Goal: Task Accomplishment & Management: Manage account settings

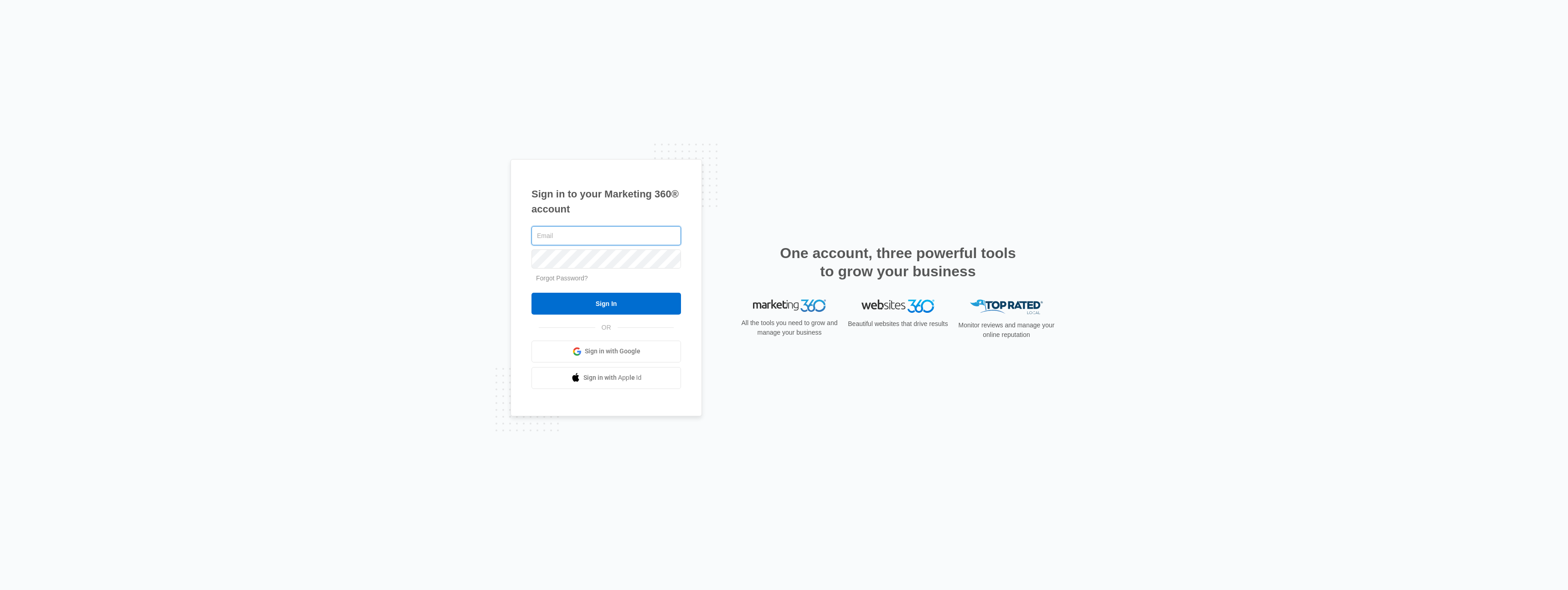
click at [492, 238] on input "text" at bounding box center [606, 235] width 149 height 19
paste input "[PERSON_NAME][EMAIL_ADDRESS][PERSON_NAME][DOMAIN_NAME]"
type input "[PERSON_NAME][EMAIL_ADDRESS][PERSON_NAME][DOMAIN_NAME]"
click at [492, 294] on input "Sign In" at bounding box center [606, 304] width 149 height 22
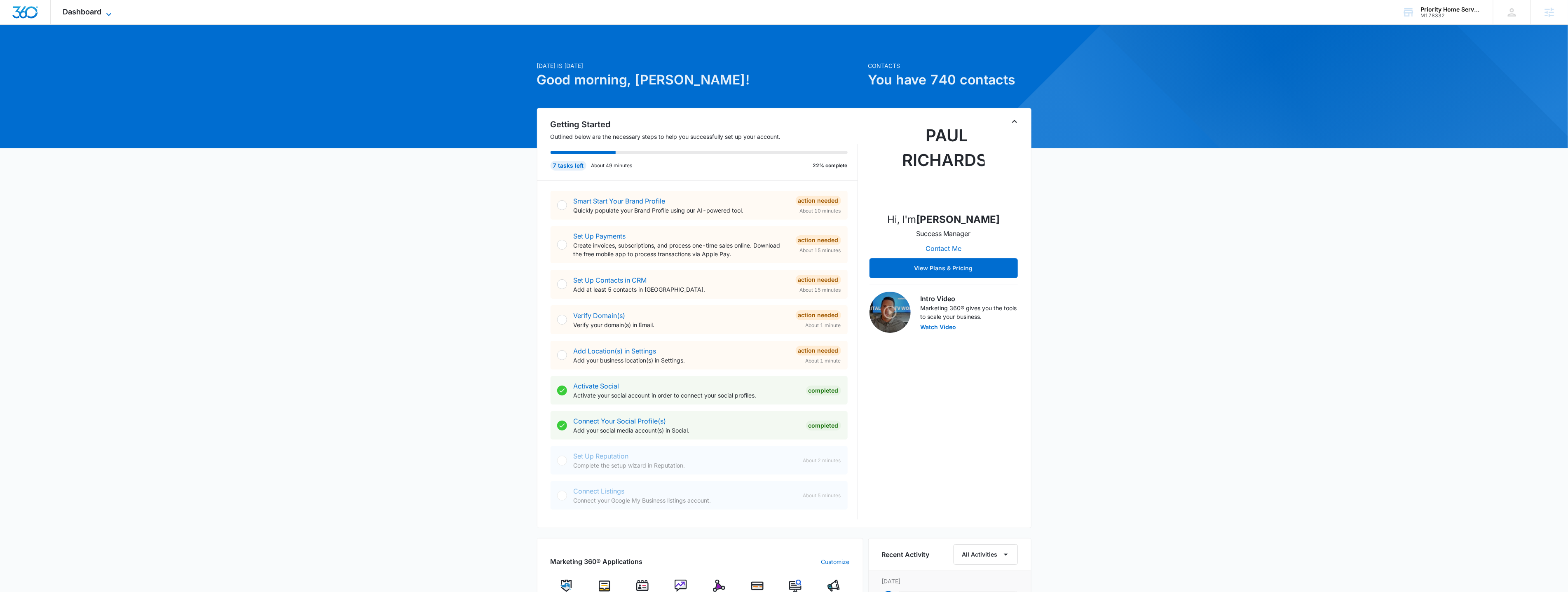
click at [78, 12] on span "Dashboard" at bounding box center [82, 12] width 39 height 9
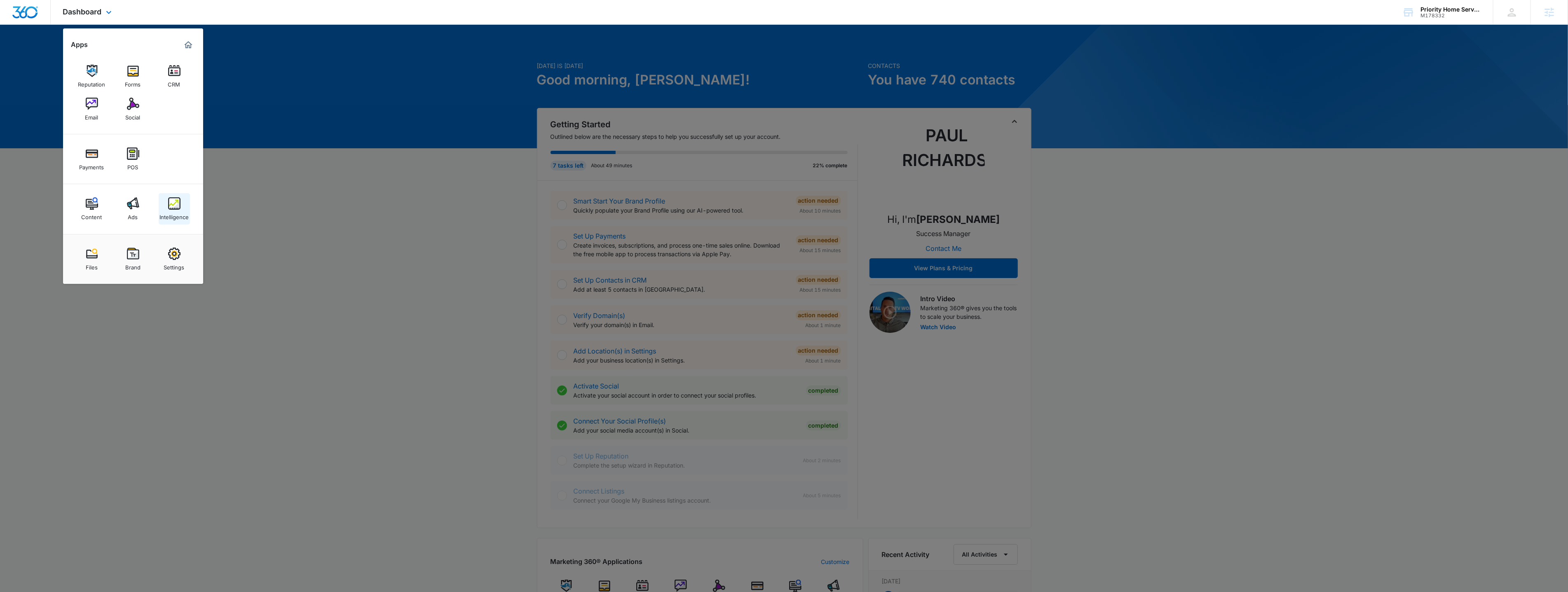
click at [180, 205] on link "Intelligence" at bounding box center [174, 208] width 31 height 31
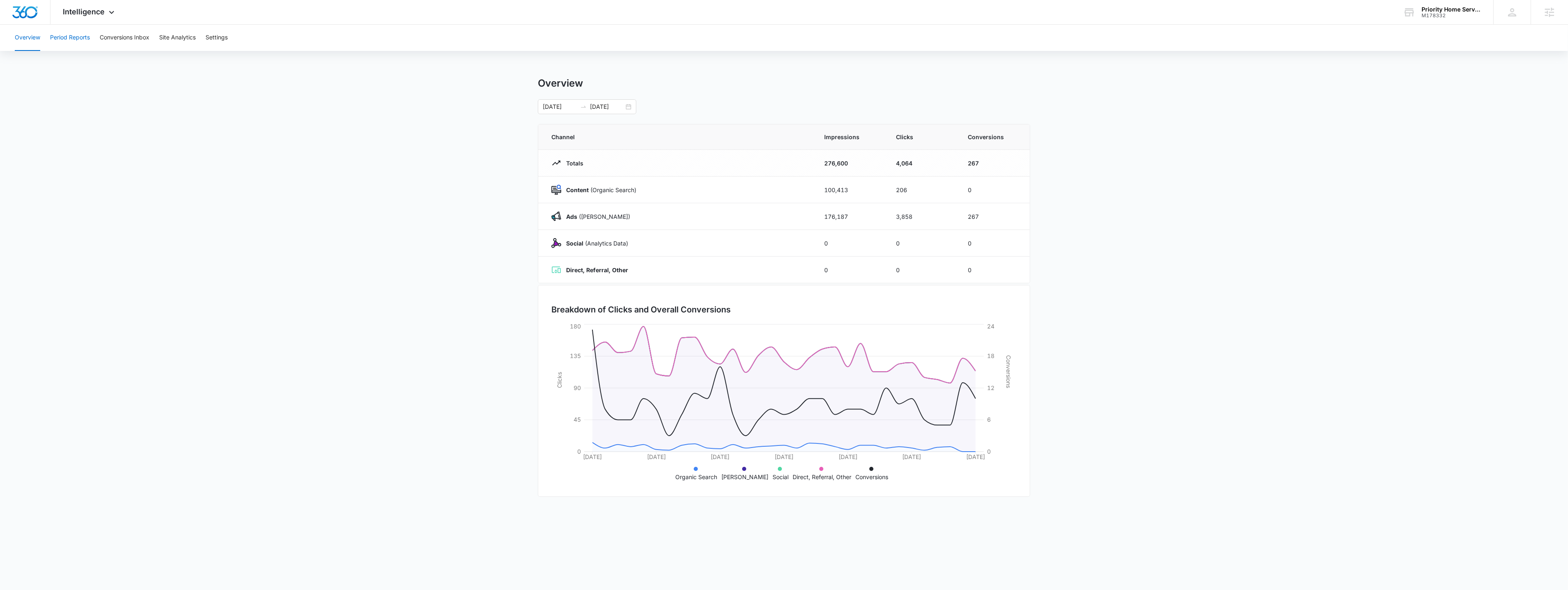
click at [66, 36] on button "Period Reports" at bounding box center [69, 37] width 40 height 26
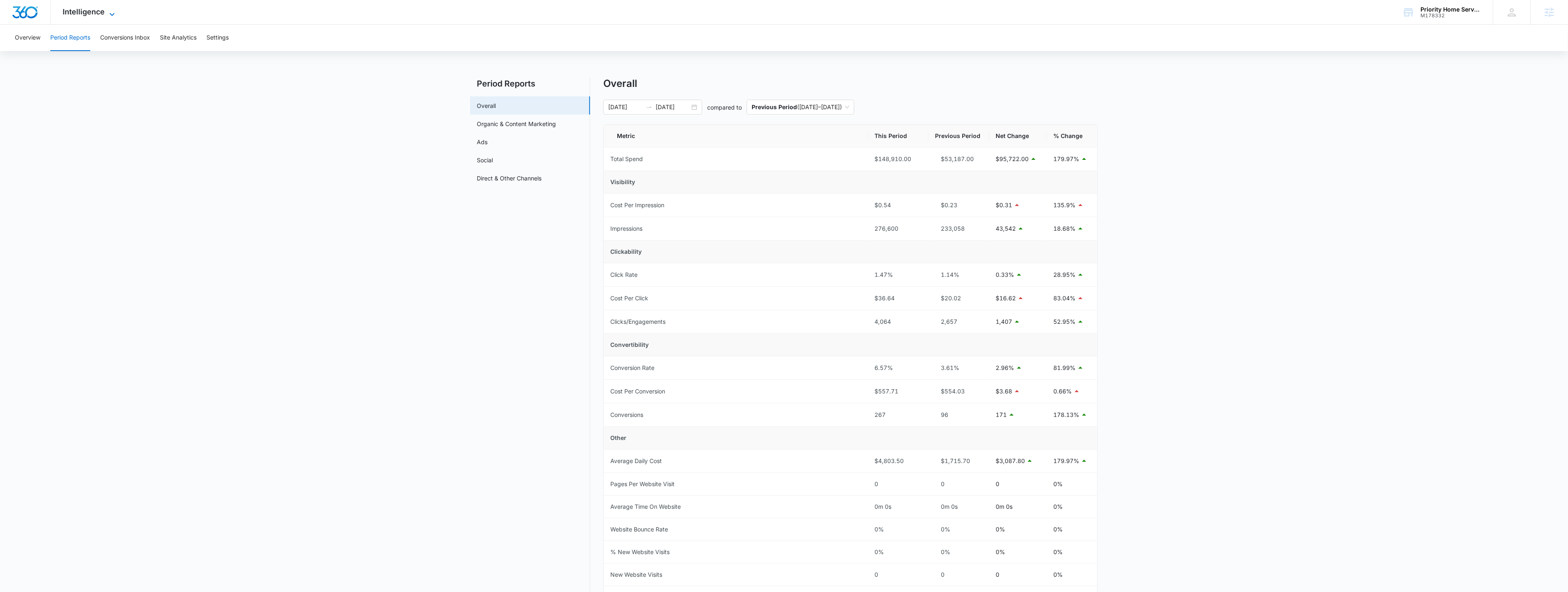
click at [79, 7] on span "Intelligence" at bounding box center [84, 12] width 42 height 9
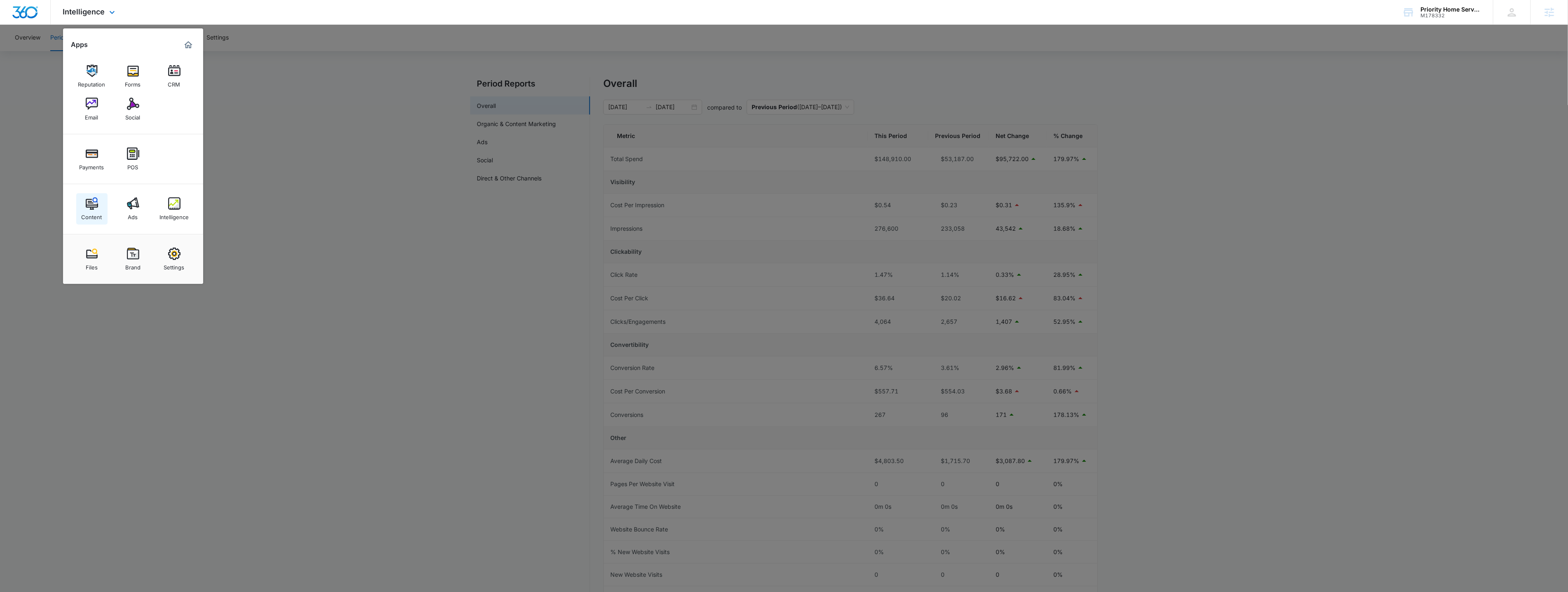
click at [97, 213] on div "Content" at bounding box center [92, 215] width 21 height 11
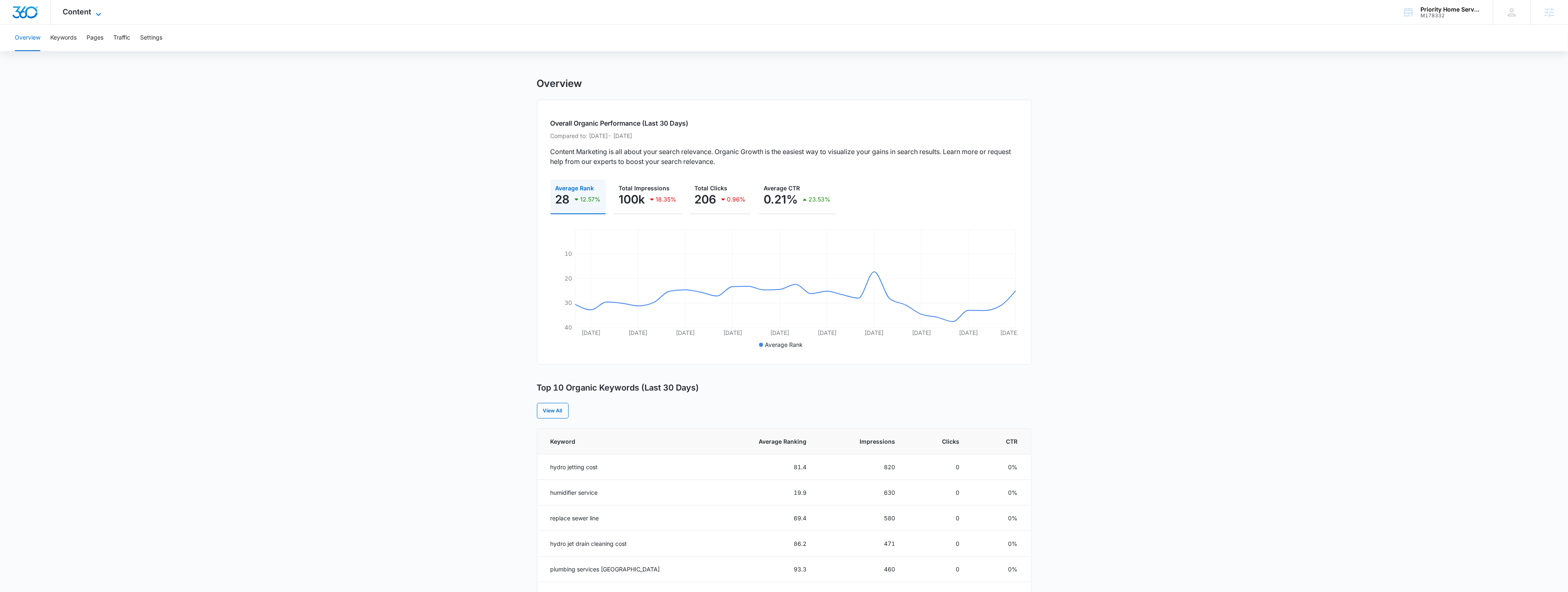
click at [102, 7] on div "Content Apps Reputation Forms CRM Email Social Payments POS Content Ads Intelli…" at bounding box center [83, 12] width 65 height 24
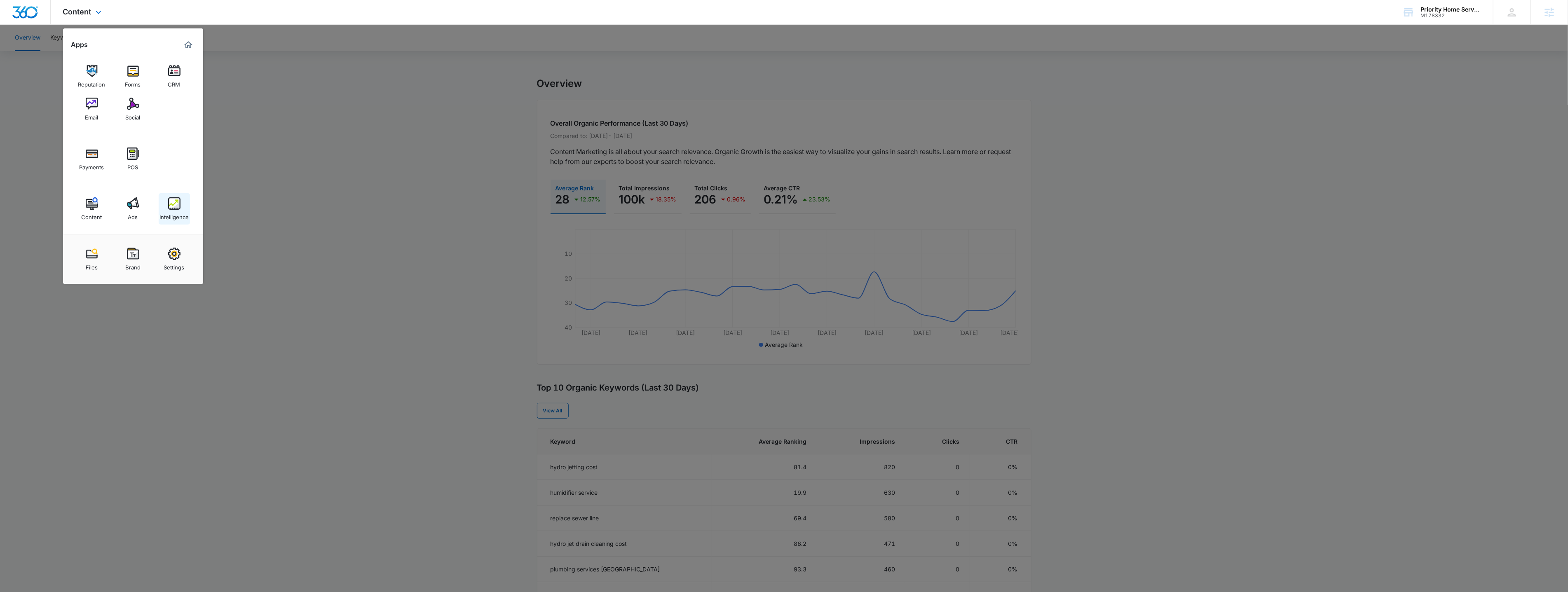
click at [171, 209] on img at bounding box center [174, 203] width 12 height 12
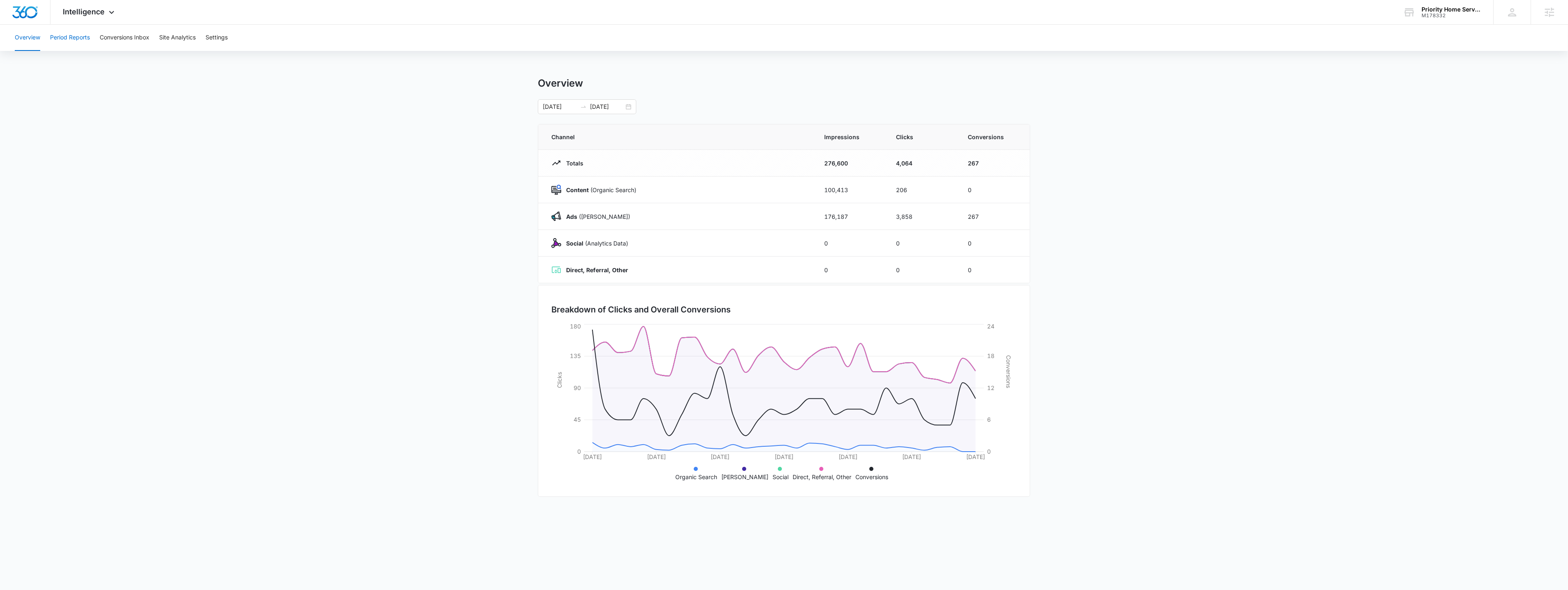
click at [83, 40] on button "Period Reports" at bounding box center [69, 37] width 40 height 26
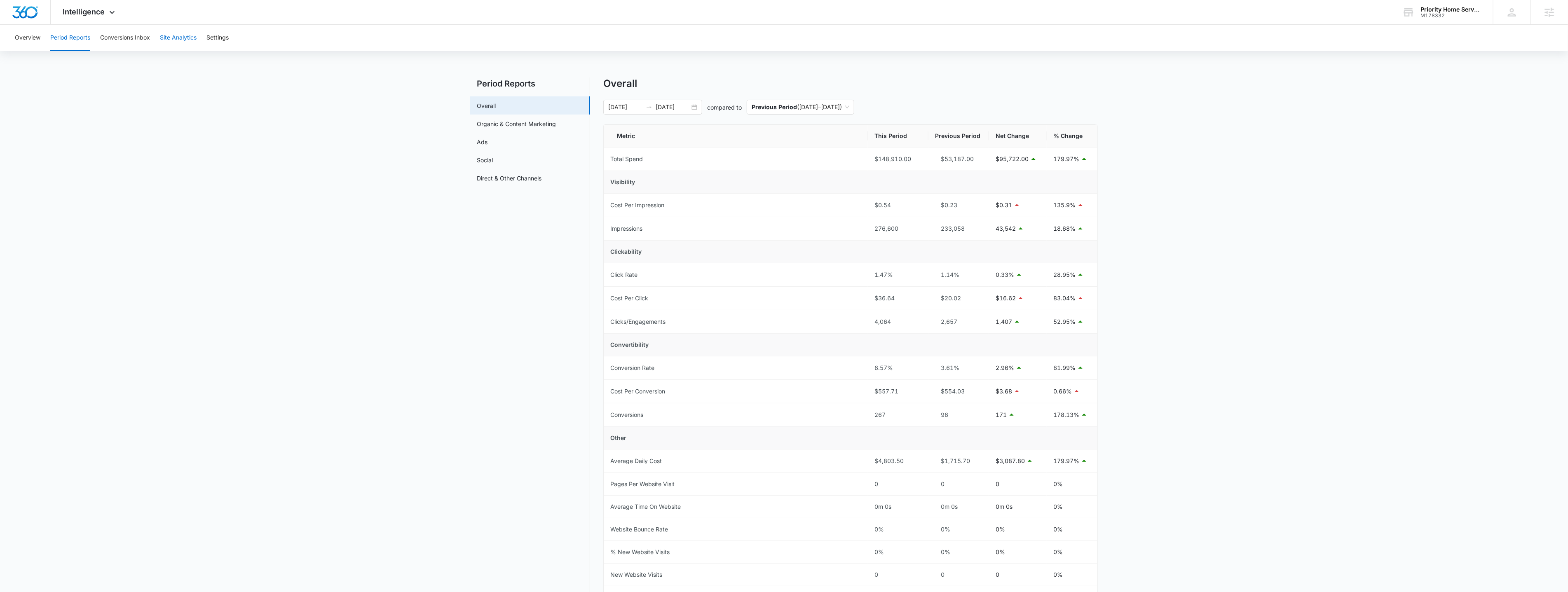
click at [179, 38] on button "Site Analytics" at bounding box center [179, 37] width 37 height 26
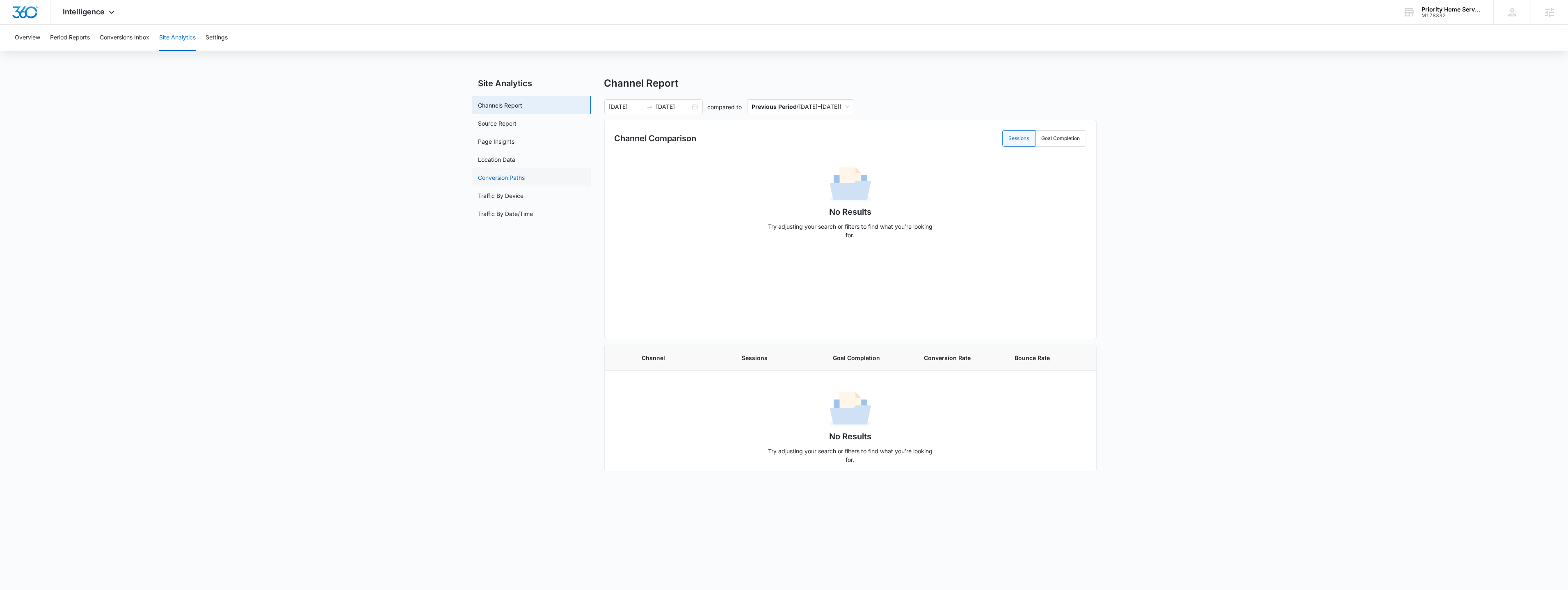
click at [518, 179] on link "Conversion Paths" at bounding box center [502, 177] width 47 height 9
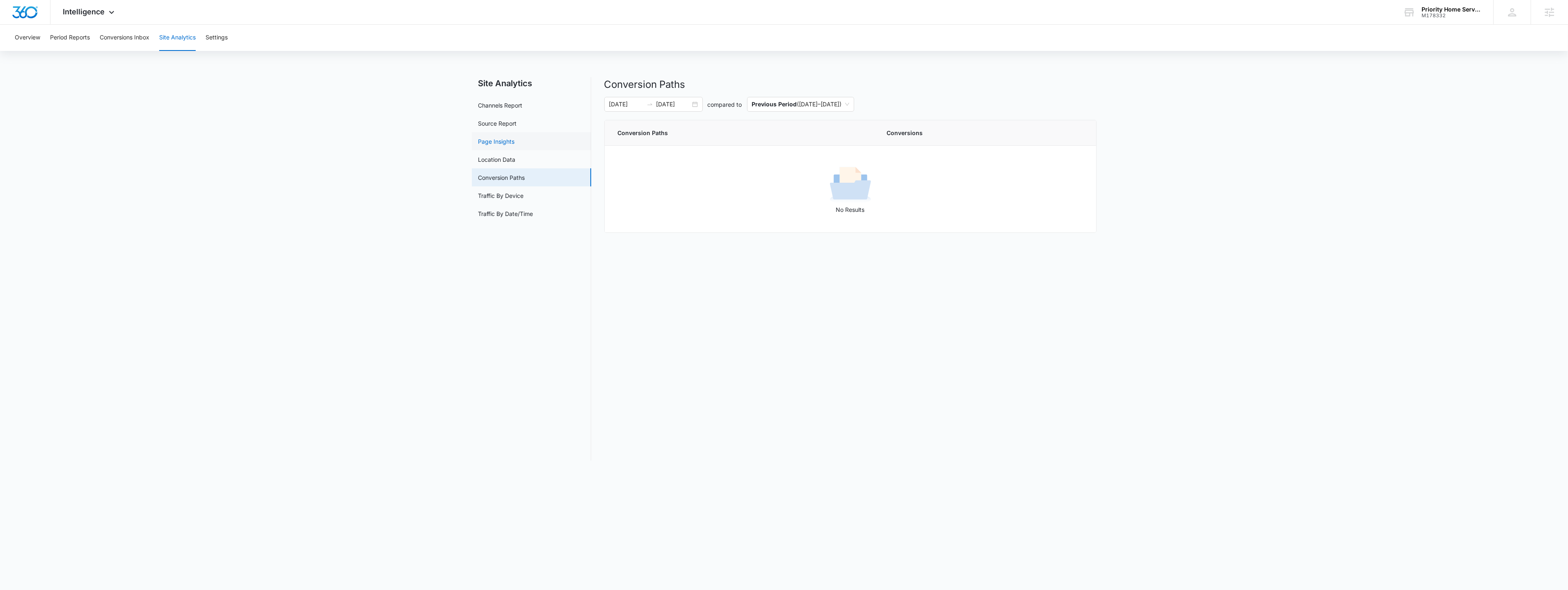
click at [515, 146] on link "Page Insights" at bounding box center [497, 141] width 37 height 9
click at [516, 156] on link "Location Data" at bounding box center [497, 160] width 37 height 9
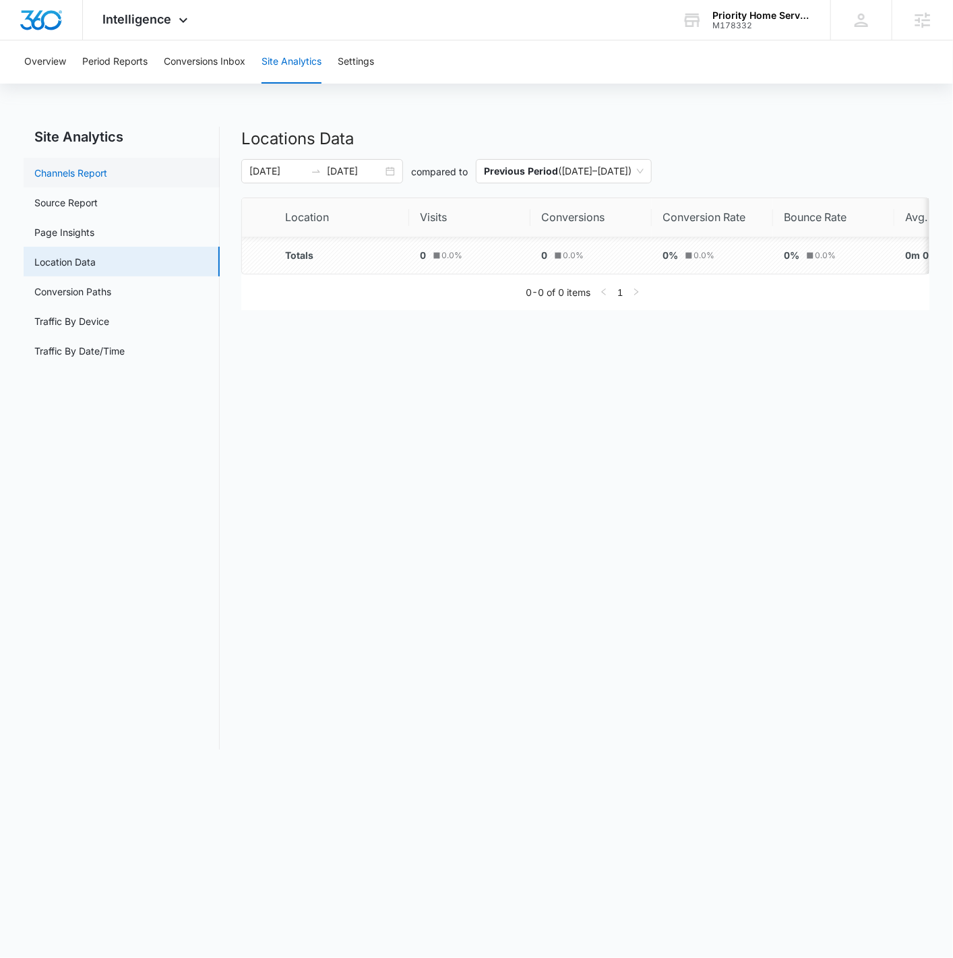
click at [107, 170] on link "Channels Report" at bounding box center [70, 173] width 73 height 14
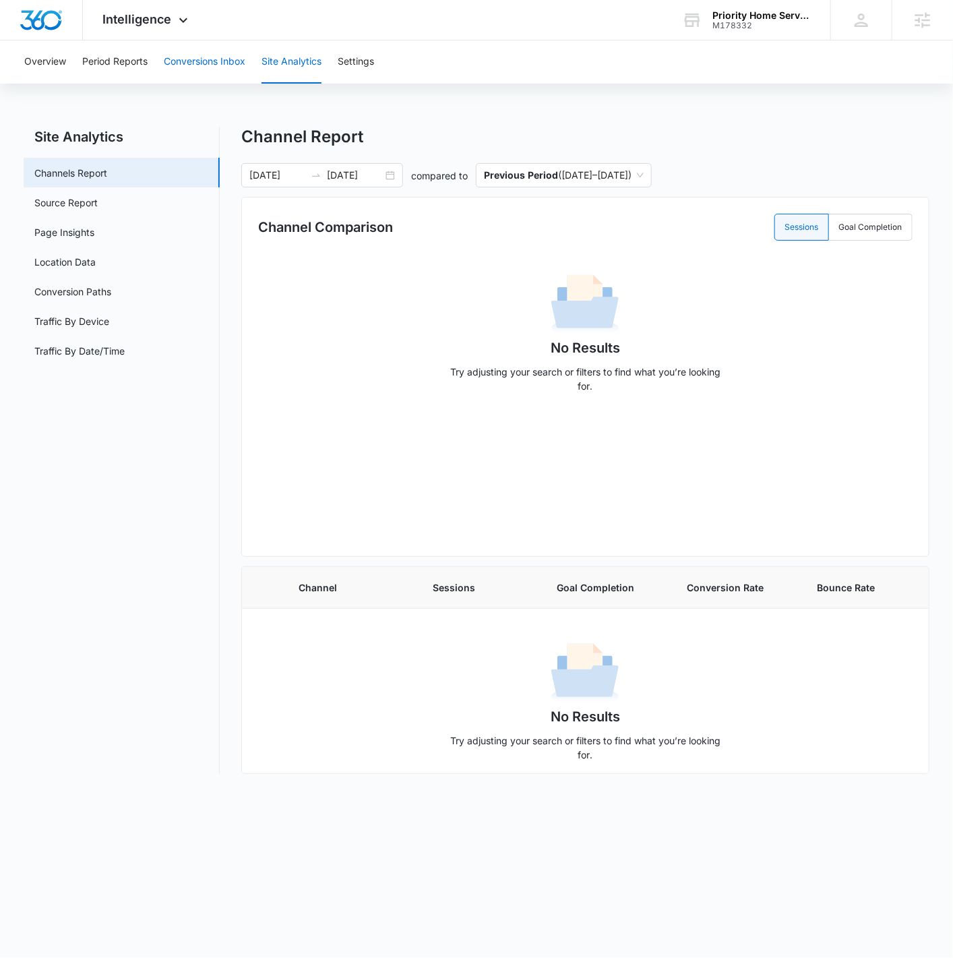
click at [185, 68] on button "Conversions Inbox" at bounding box center [205, 61] width 82 height 43
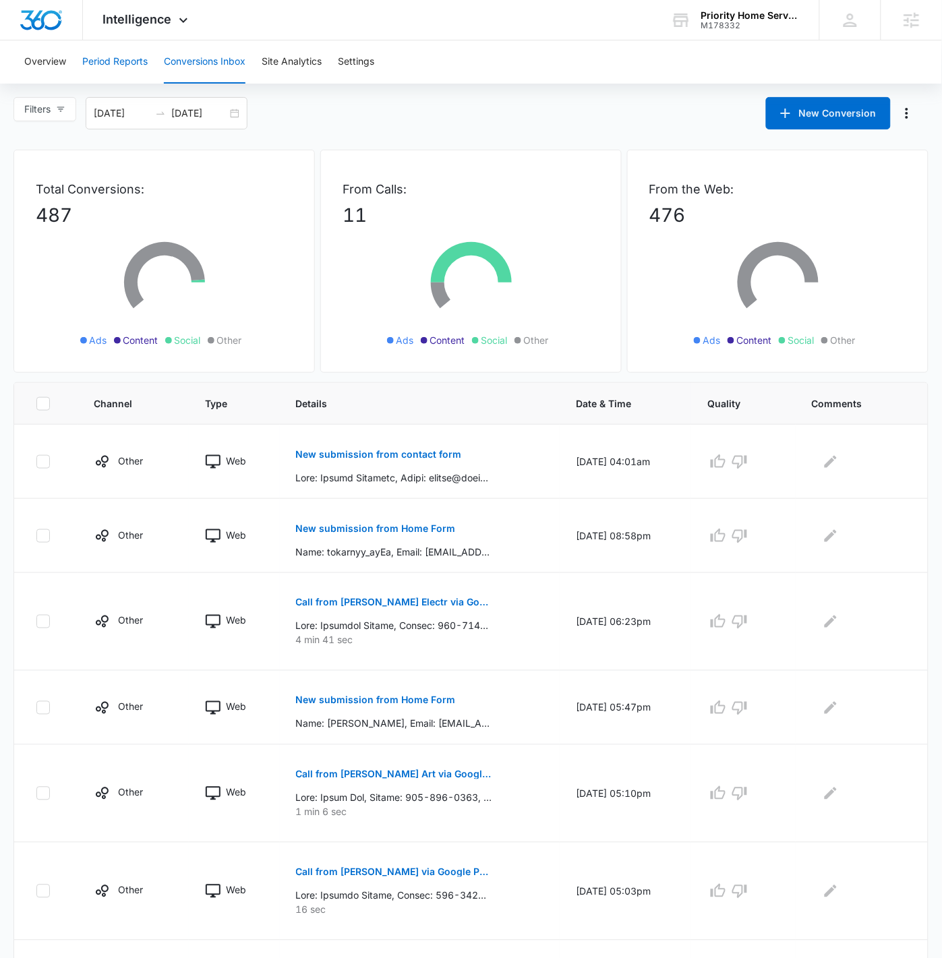
click at [111, 63] on button "Period Reports" at bounding box center [114, 61] width 65 height 43
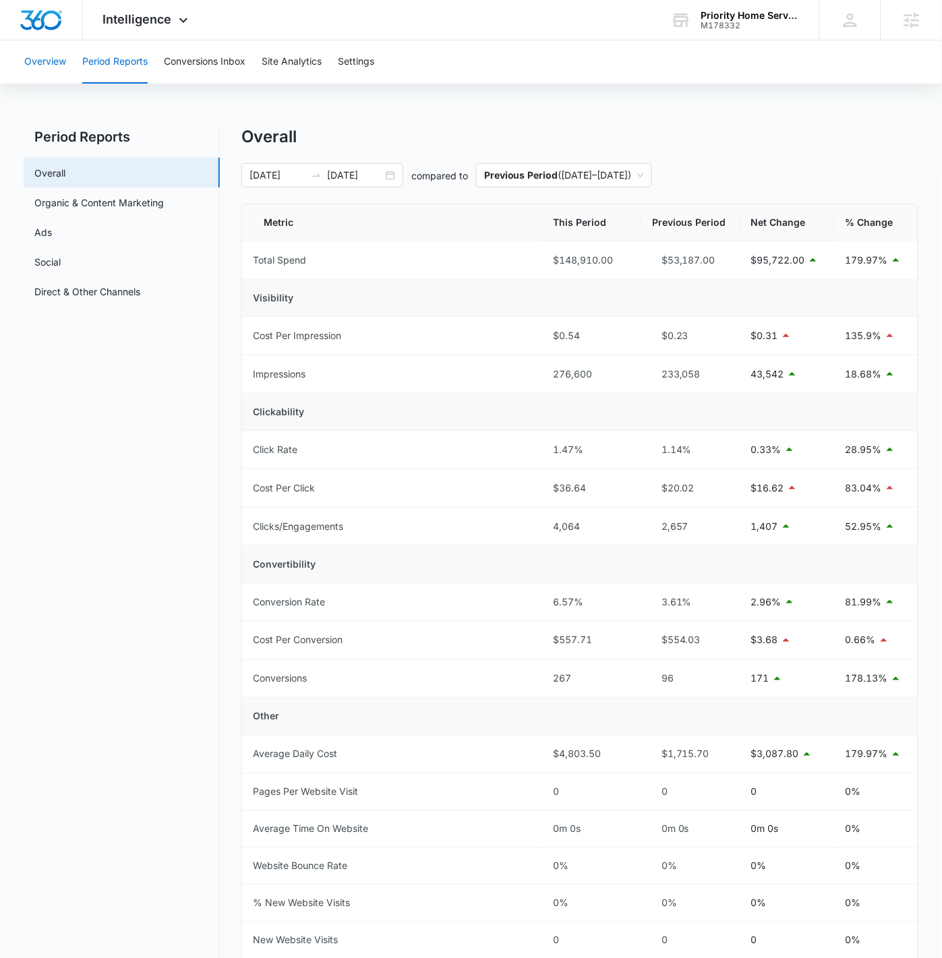
click at [51, 68] on button "Overview" at bounding box center [45, 61] width 42 height 43
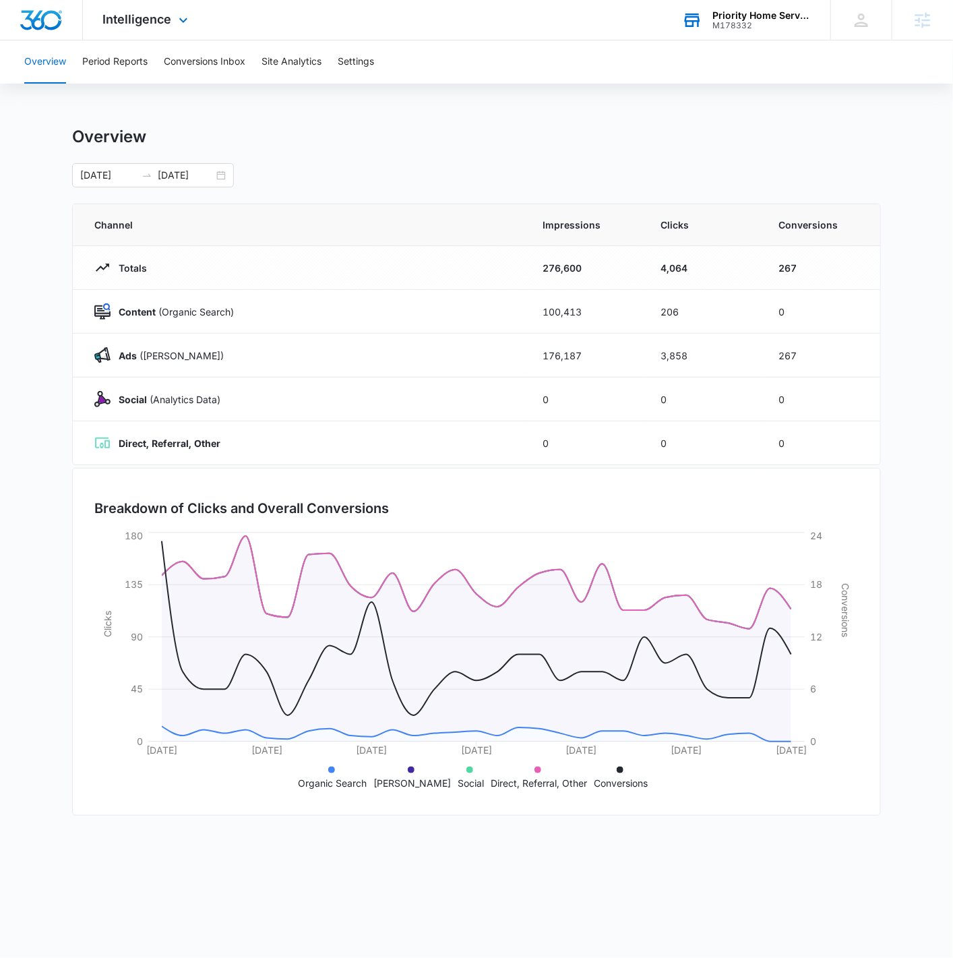
click at [780, 22] on div "M178332" at bounding box center [761, 25] width 98 height 9
click at [776, 19] on div "Priority Home Services" at bounding box center [761, 15] width 98 height 11
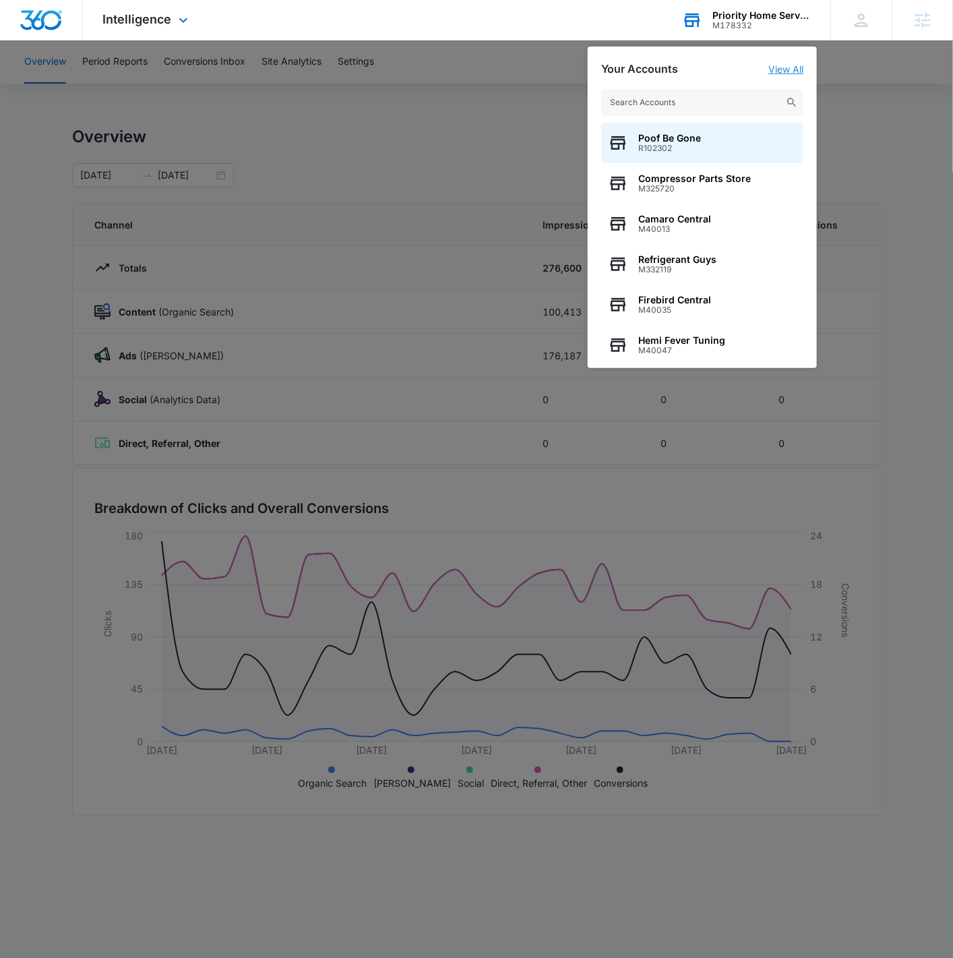
click at [778, 71] on link "View All" at bounding box center [785, 68] width 35 height 11
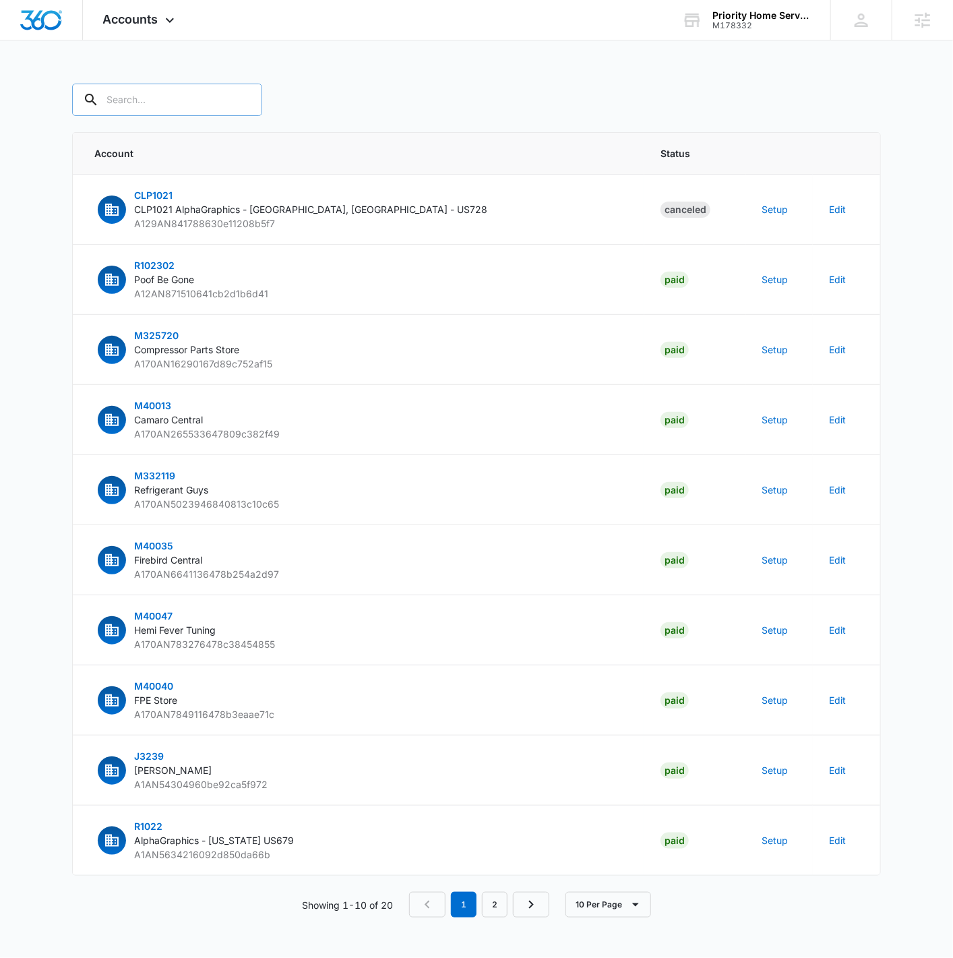
click at [135, 103] on input "text" at bounding box center [167, 100] width 190 height 32
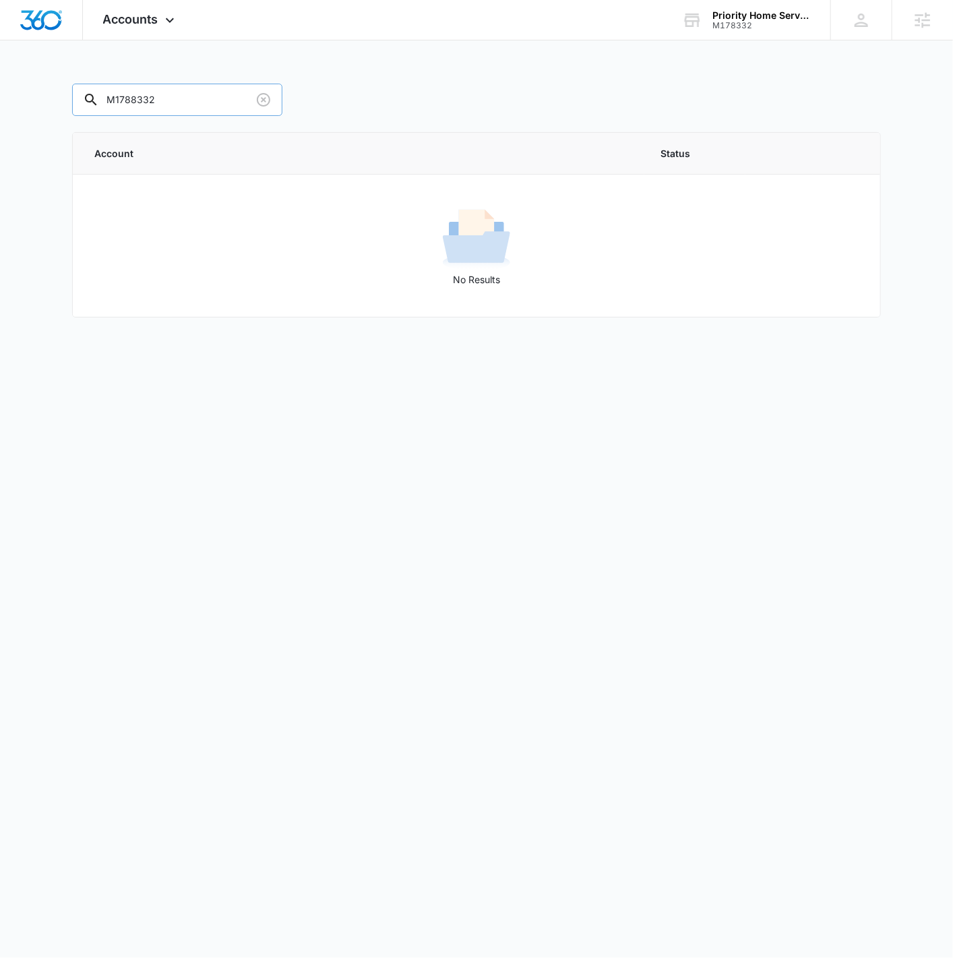
click at [132, 98] on input "M1788332" at bounding box center [177, 100] width 210 height 32
type input "M178332"
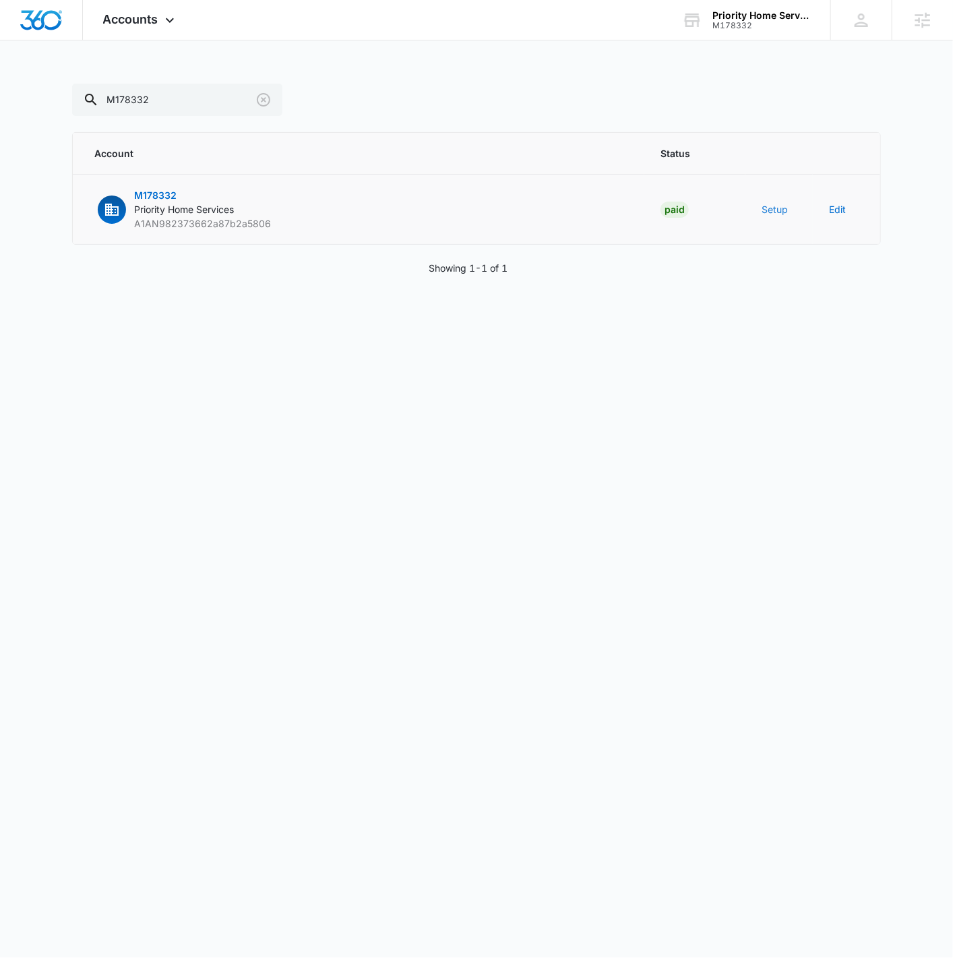
click at [772, 215] on button "Setup" at bounding box center [775, 209] width 26 height 14
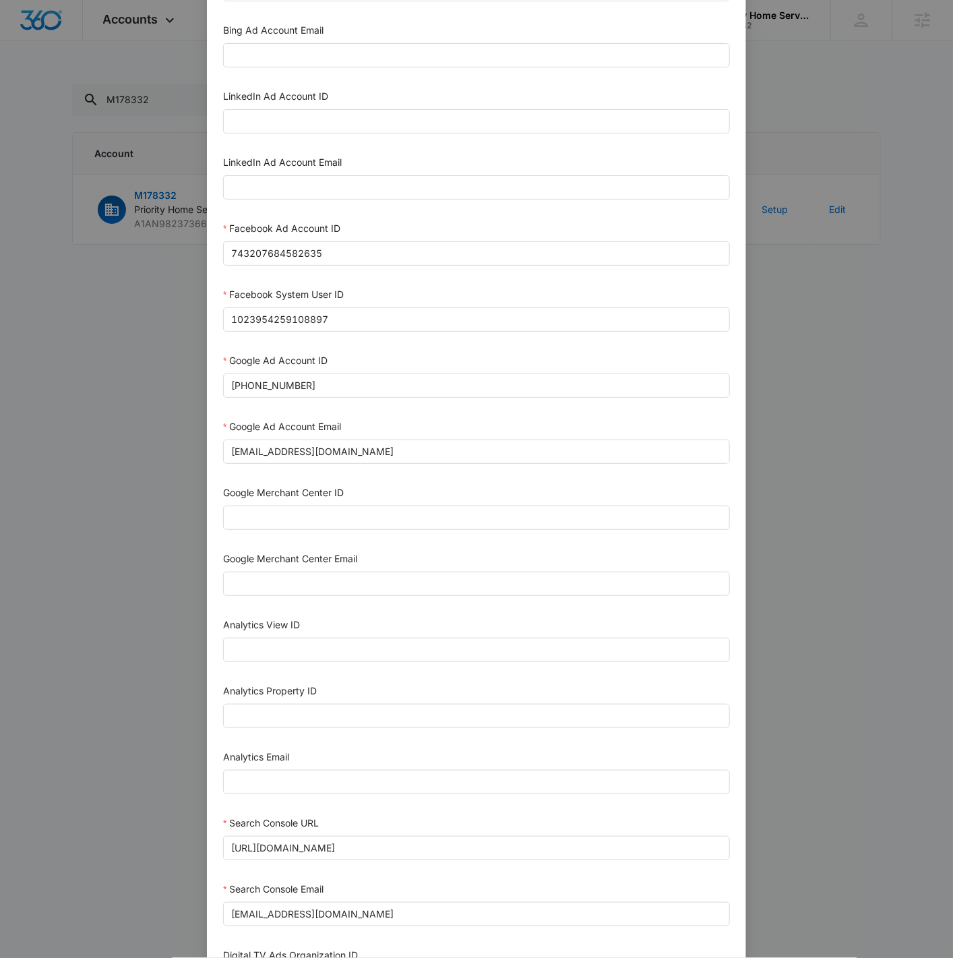
scroll to position [245, 0]
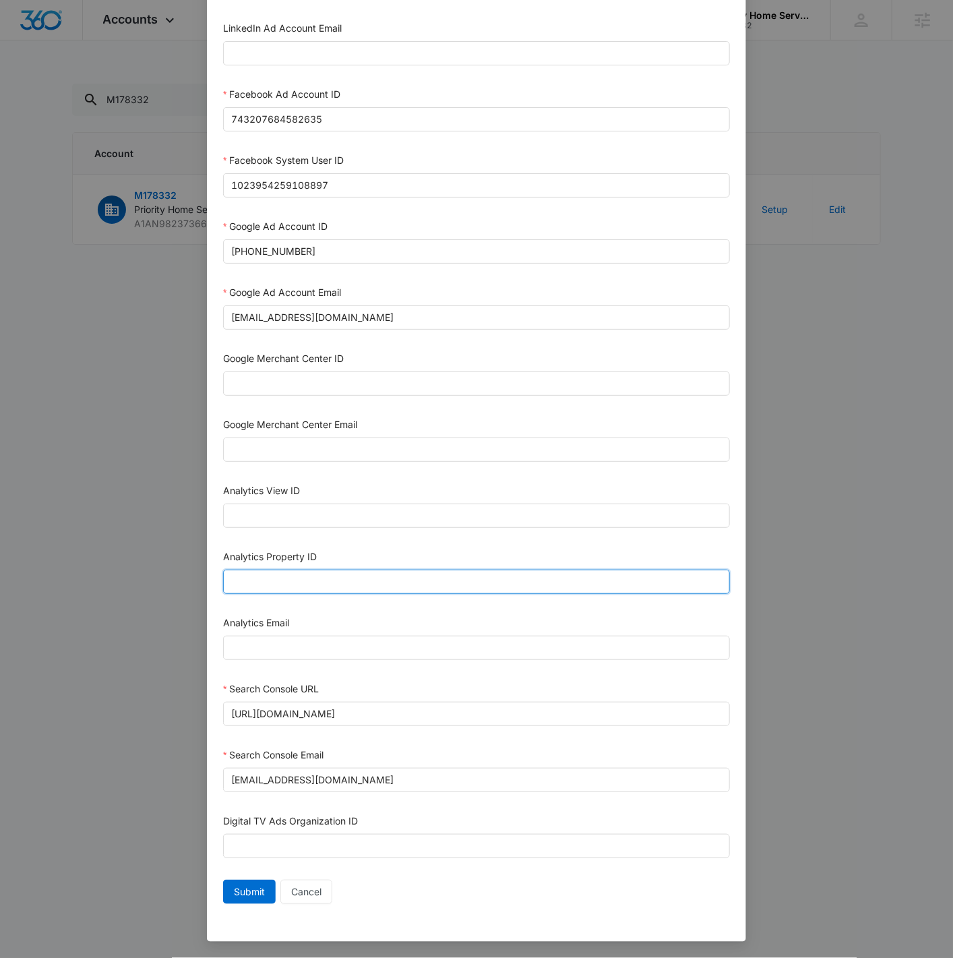
click at [371, 579] on input "Analytics Property ID" at bounding box center [476, 582] width 507 height 24
paste input "487594750"
type input "487594750"
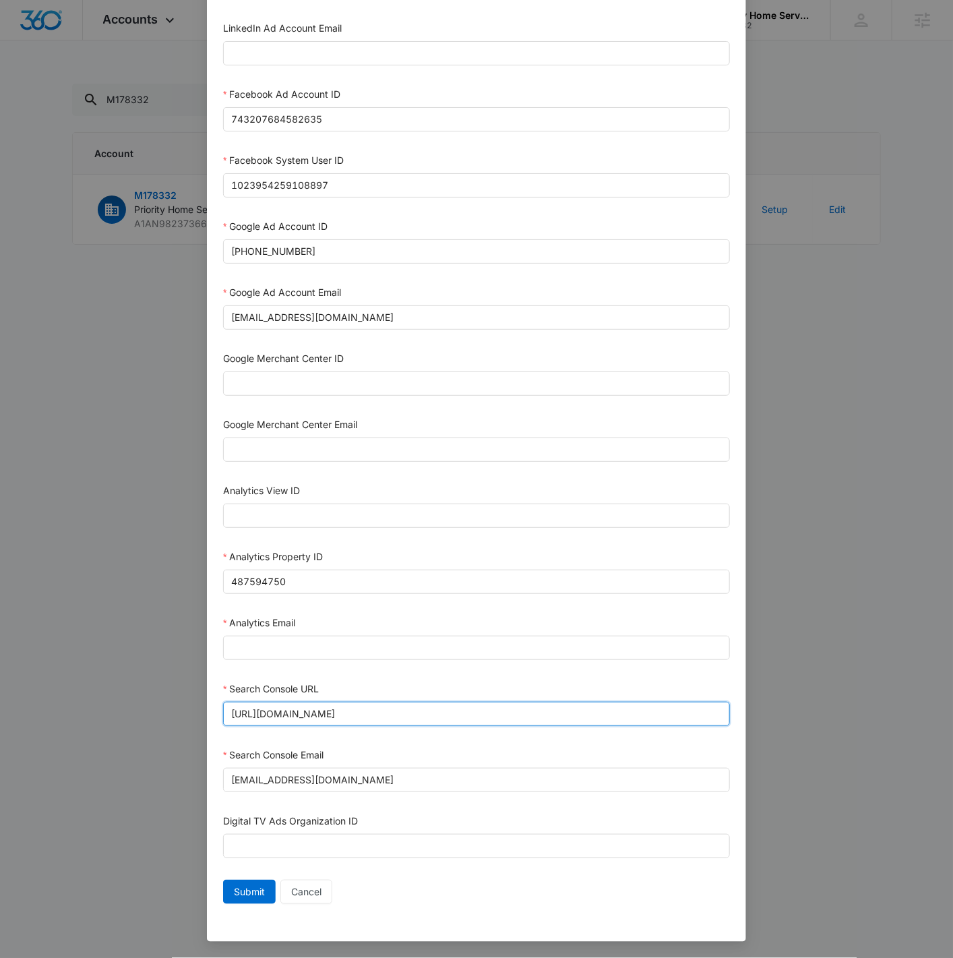
click at [363, 716] on input "https://priorityplumbingandheating.com/" at bounding box center [476, 714] width 507 height 24
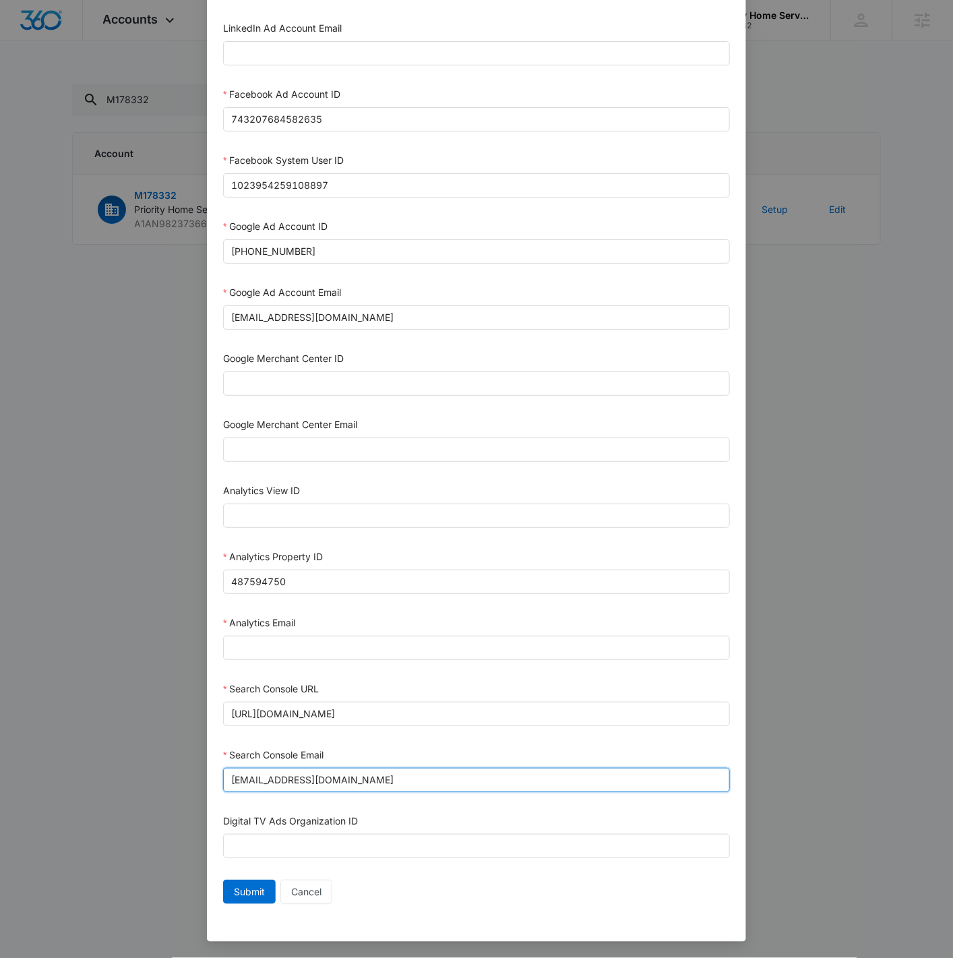
click at [419, 787] on input "m360+accounts1031@madwiremedia.com" at bounding box center [476, 780] width 507 height 24
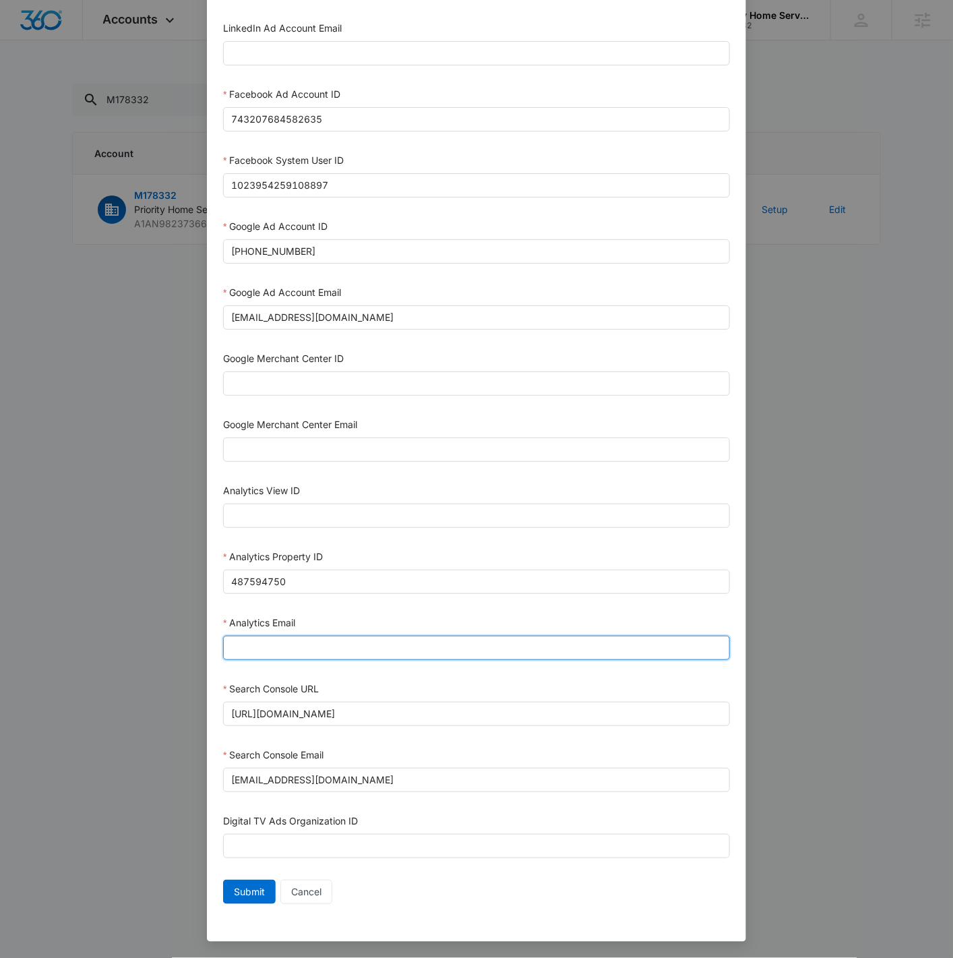
click at [334, 645] on input "Analytics Email" at bounding box center [476, 648] width 507 height 24
paste input "m360+accounts1031@madwiremedia.com"
type input "m360+accounts1031@madwiremedia.com"
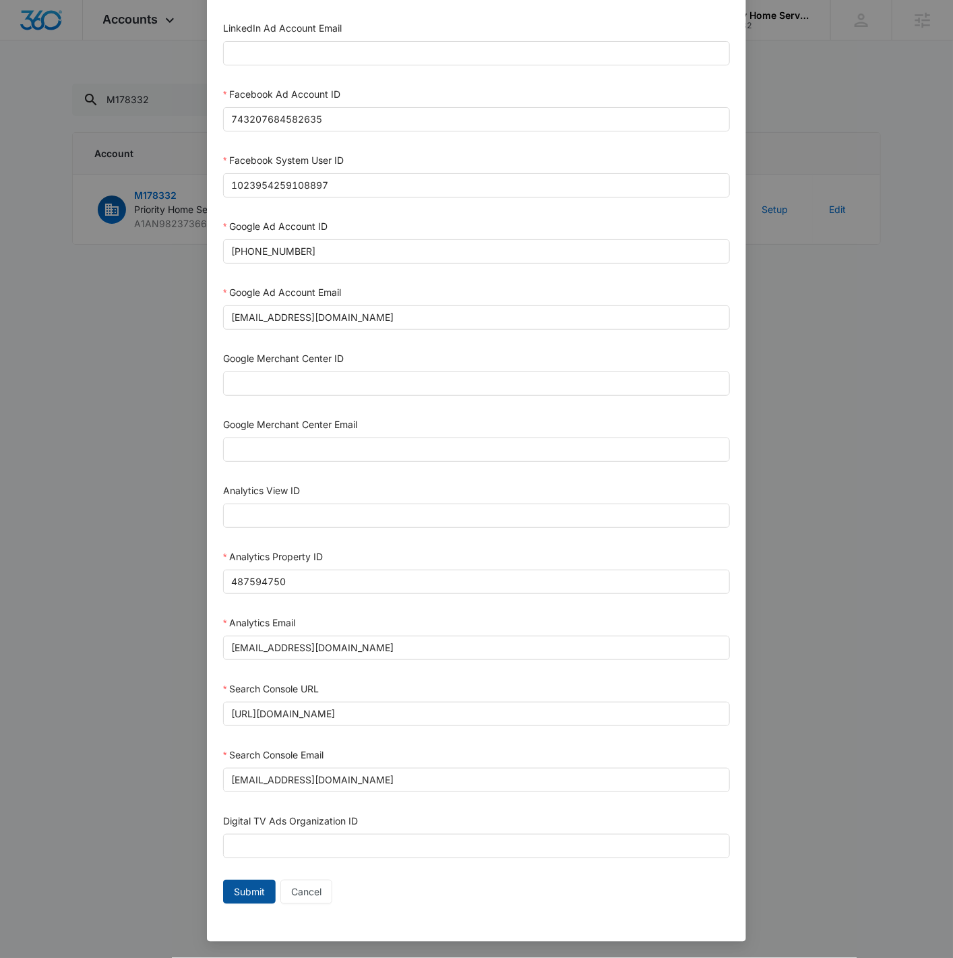
click at [264, 900] on button "Submit" at bounding box center [249, 892] width 53 height 24
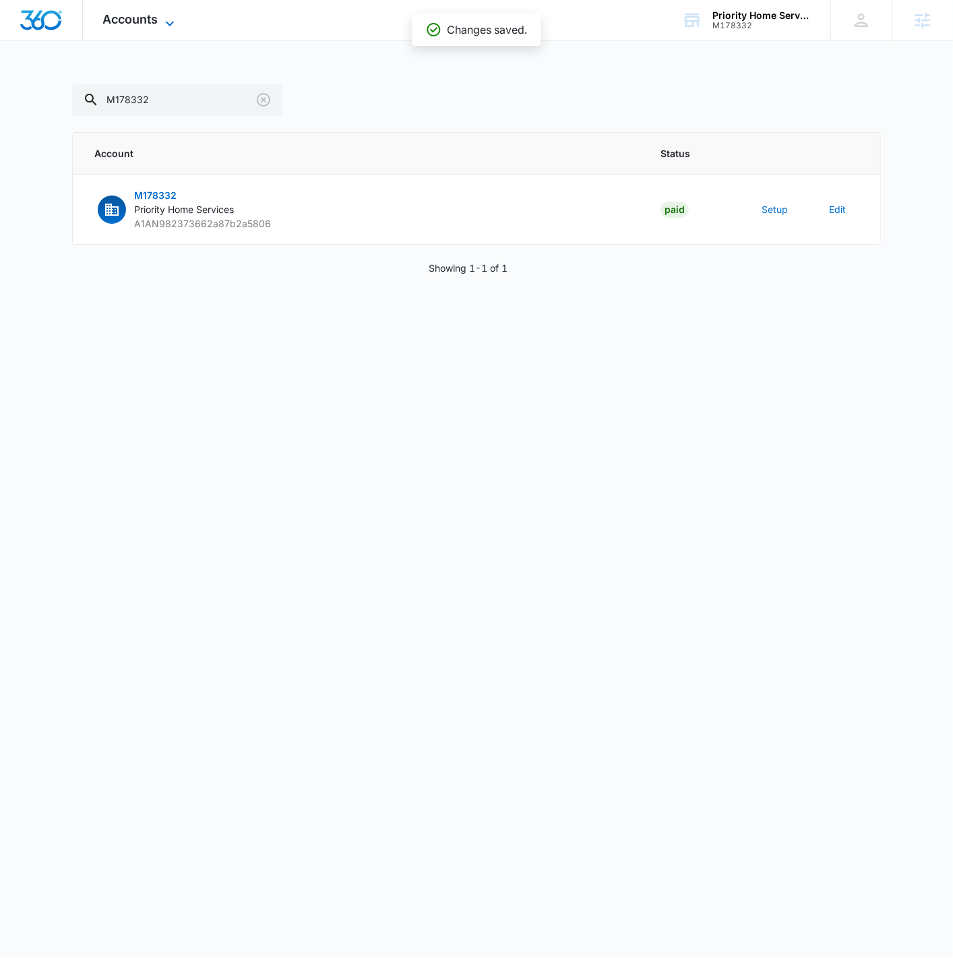
click at [165, 25] on icon at bounding box center [170, 24] width 16 height 16
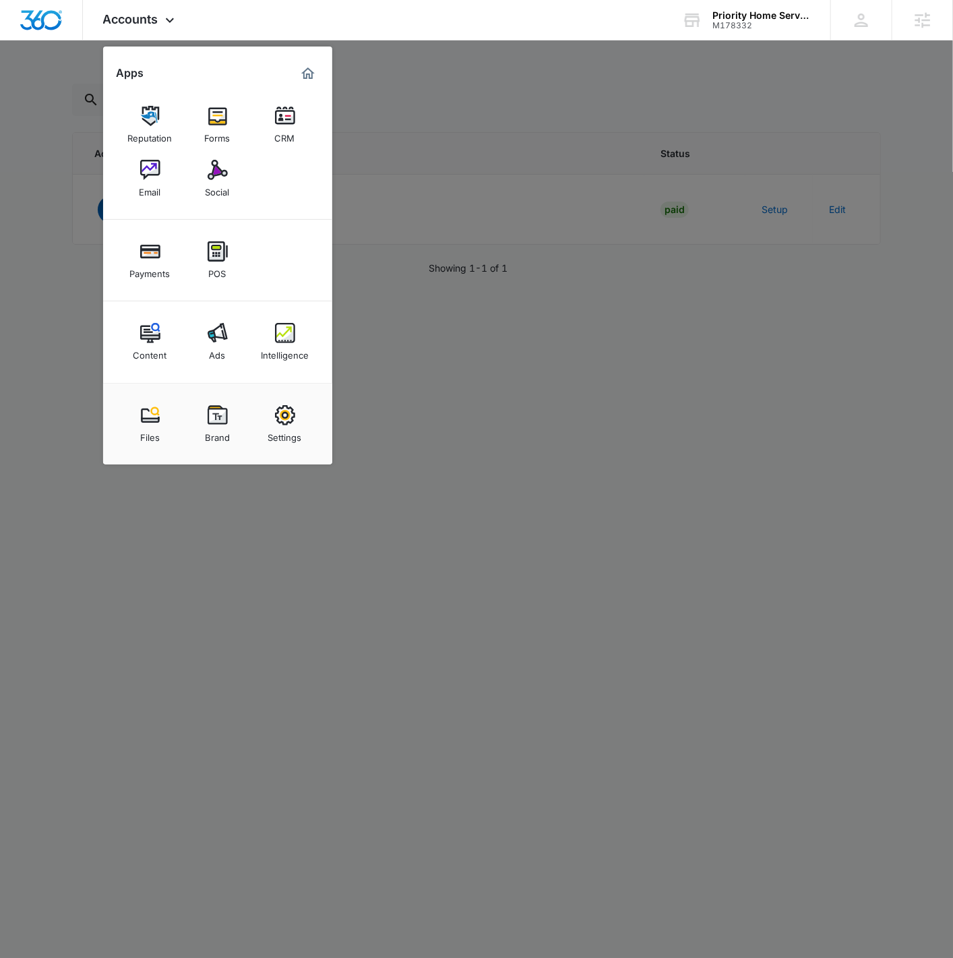
click at [535, 591] on div at bounding box center [476, 479] width 953 height 958
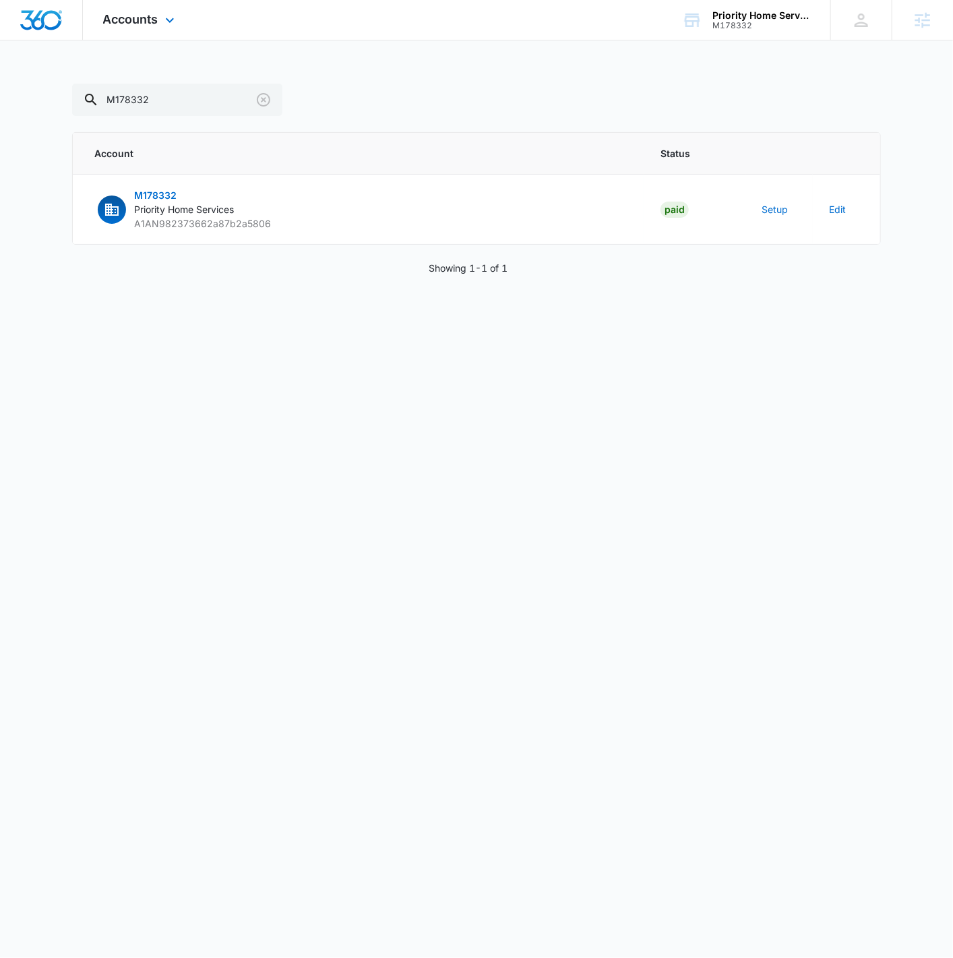
click at [144, 10] on div "Accounts Apps Reputation Forms CRM Email Social Payments POS Content Ads Intell…" at bounding box center [140, 20] width 115 height 40
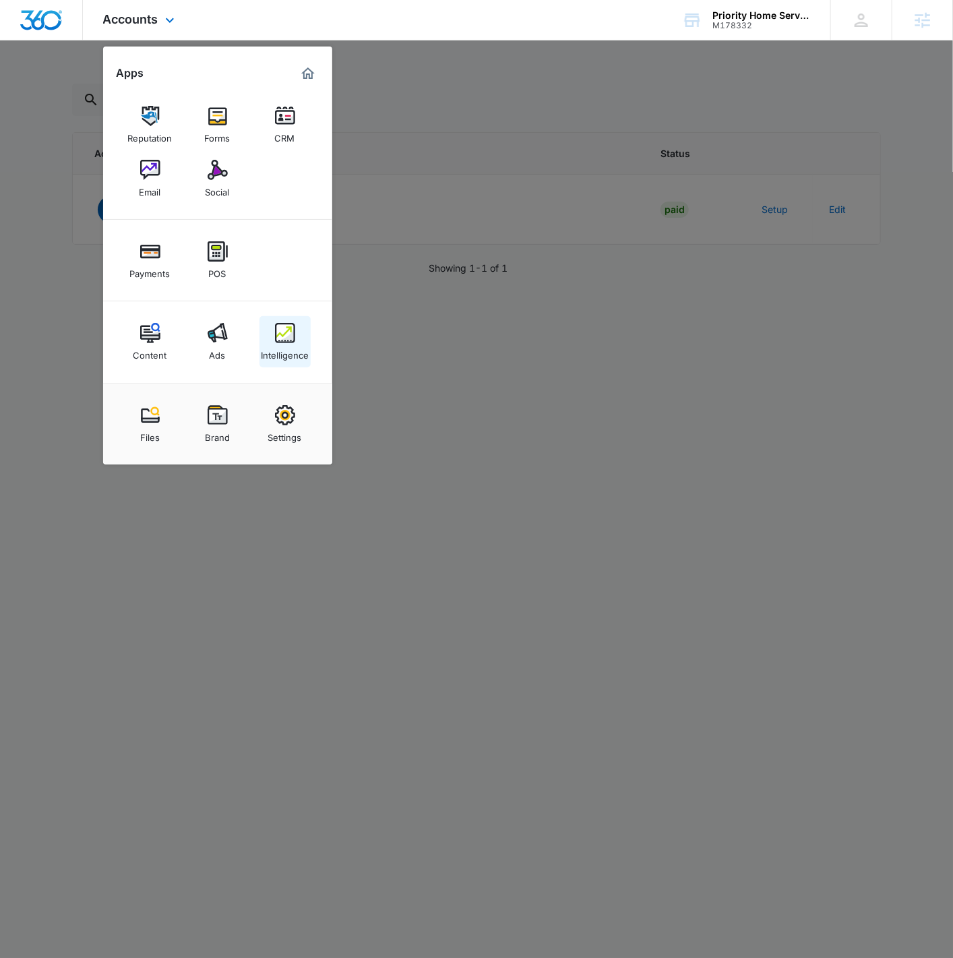
click at [299, 348] on div "Intelligence" at bounding box center [285, 352] width 48 height 18
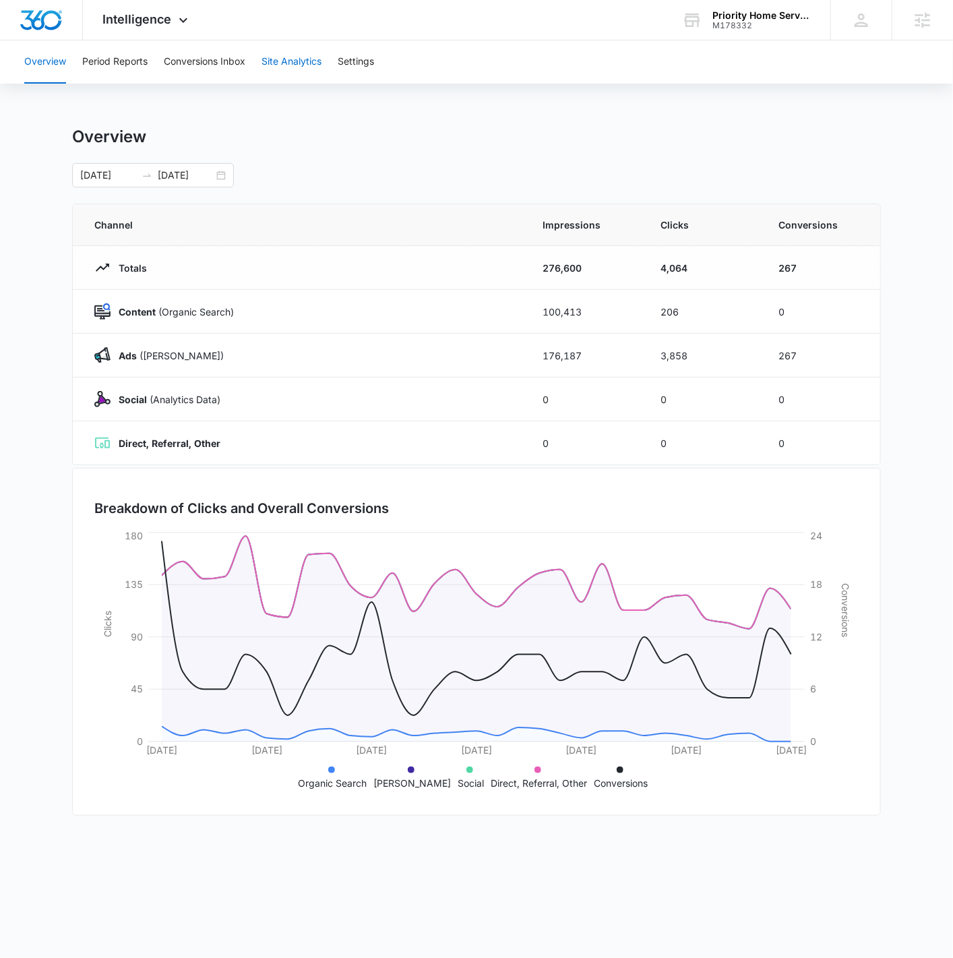
click at [311, 71] on button "Site Analytics" at bounding box center [292, 61] width 60 height 43
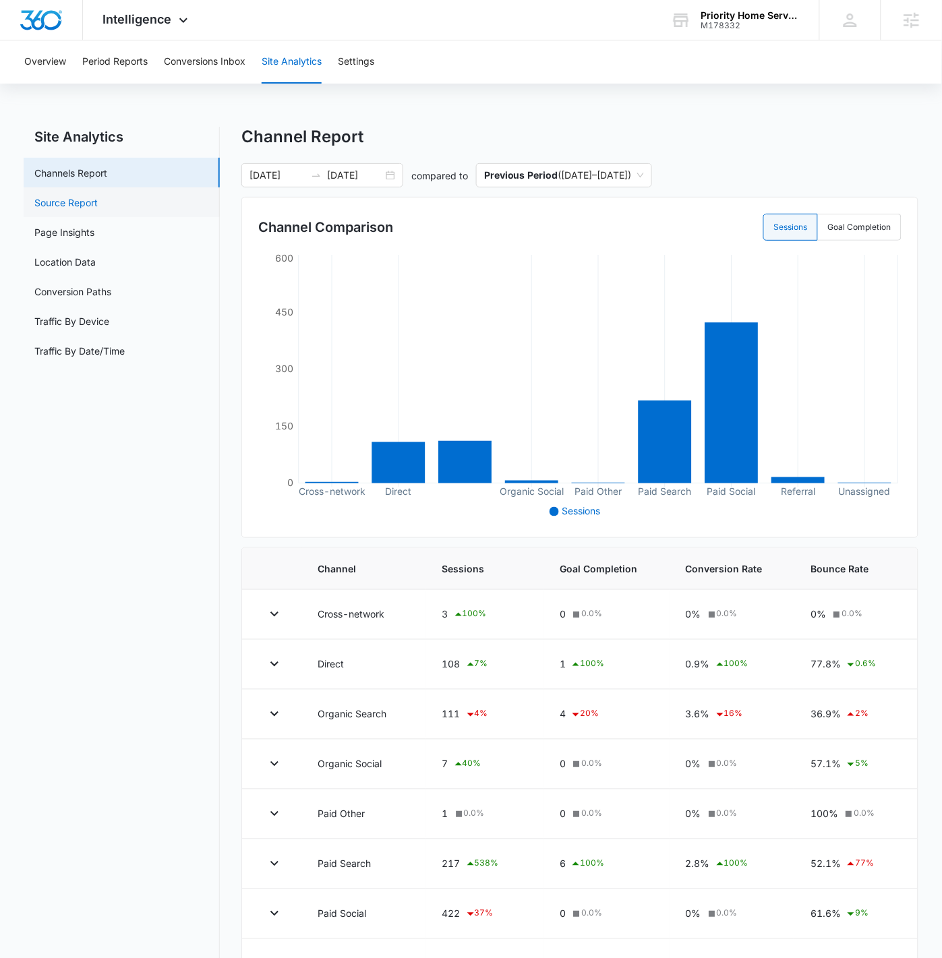
click at [92, 199] on link "Source Report" at bounding box center [65, 202] width 63 height 14
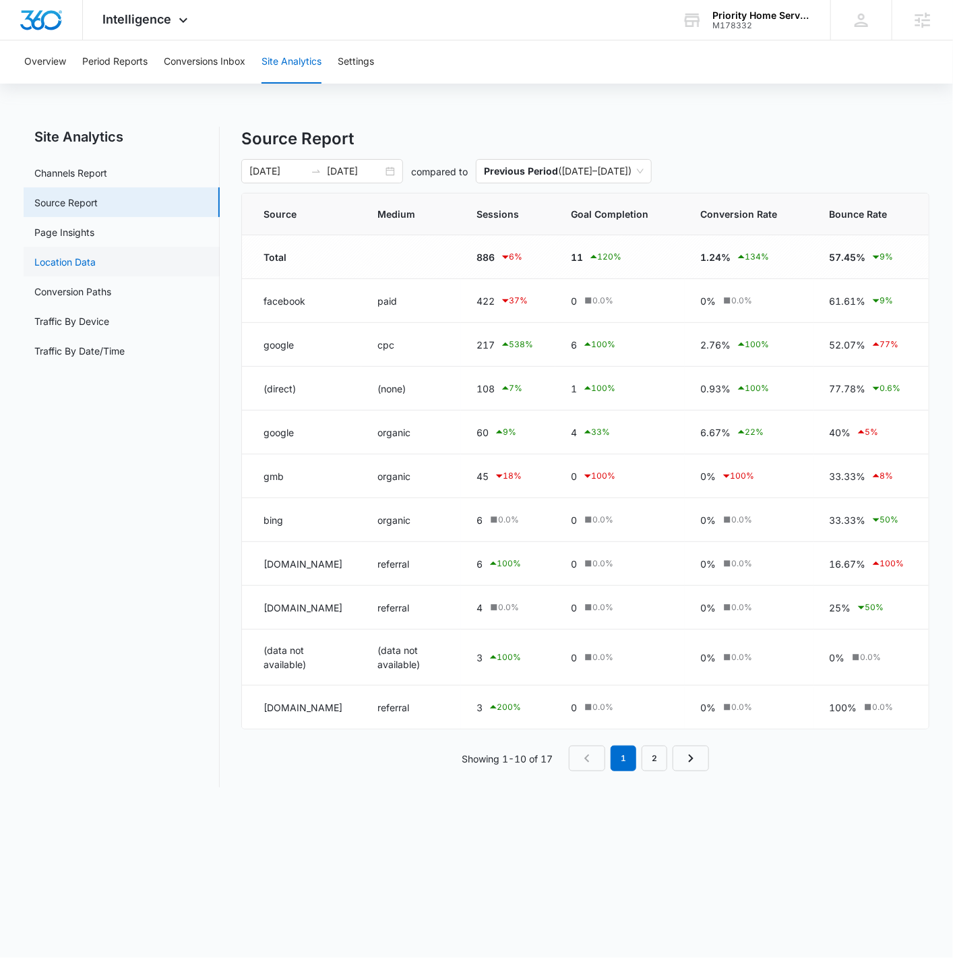
click at [95, 255] on link "Location Data" at bounding box center [64, 262] width 61 height 14
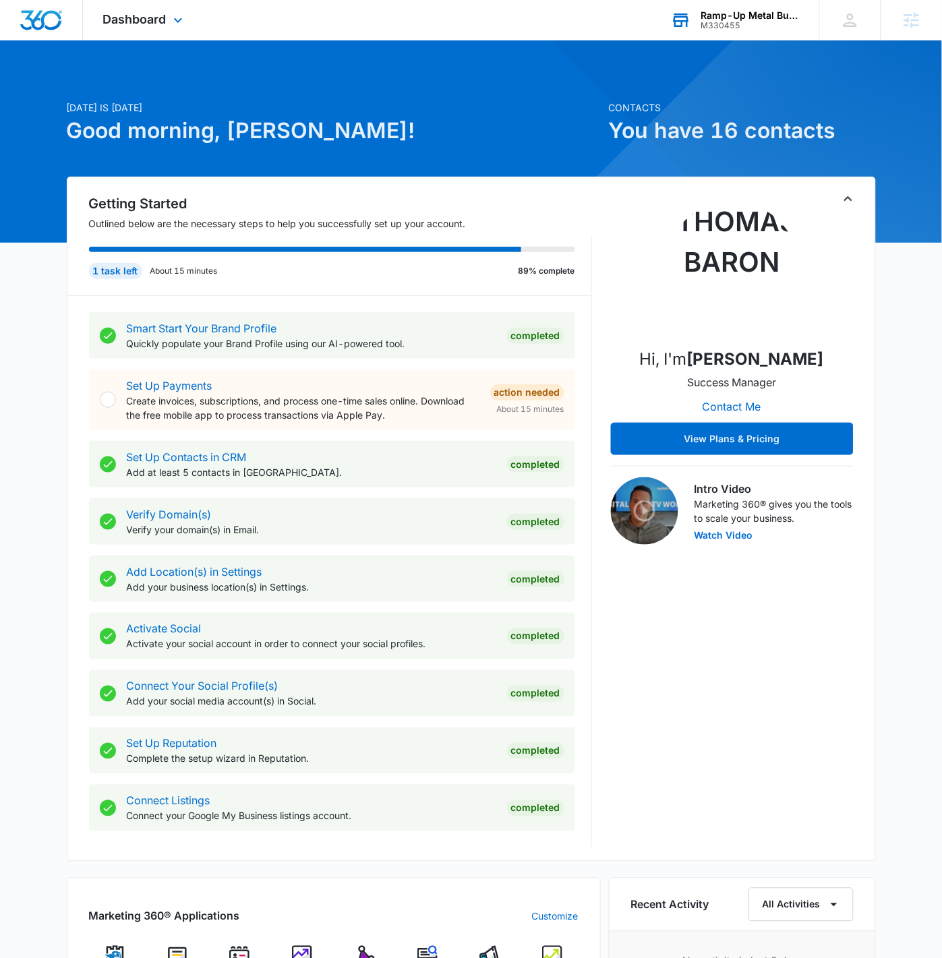
click at [784, 18] on div "Ramp-Up Metal Buildings" at bounding box center [750, 15] width 98 height 11
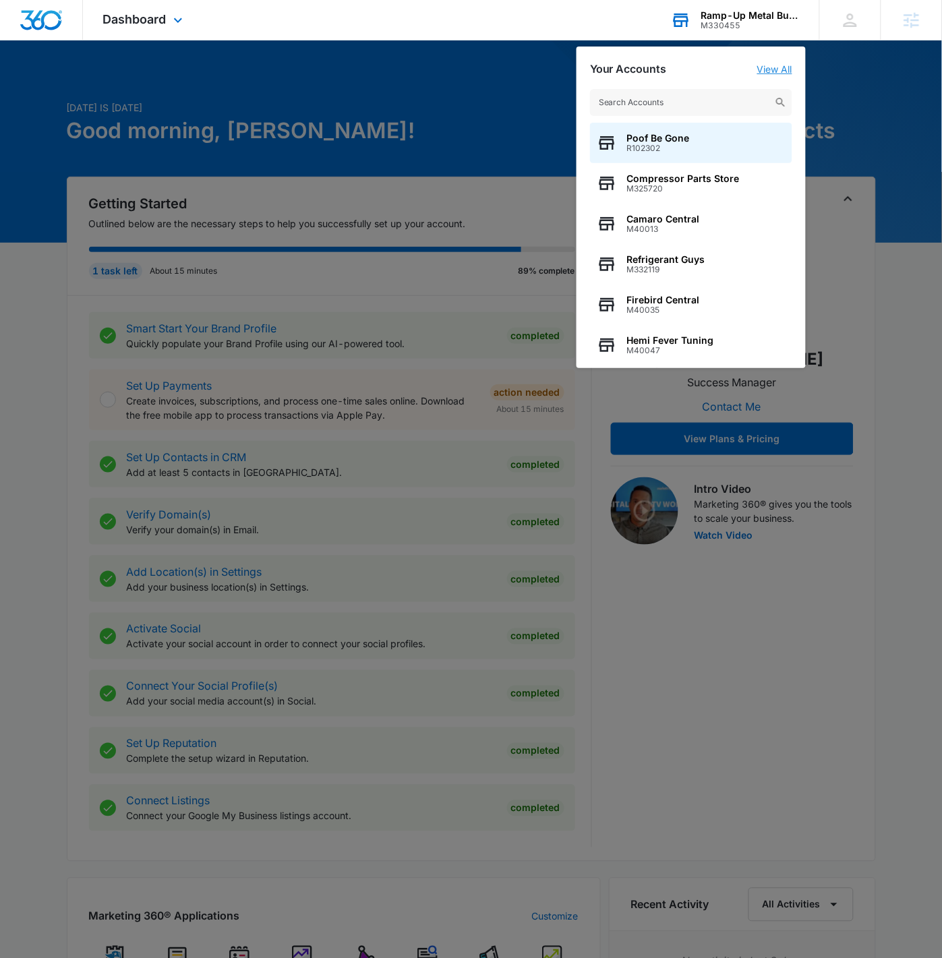
click at [769, 63] on link "View All" at bounding box center [774, 68] width 35 height 11
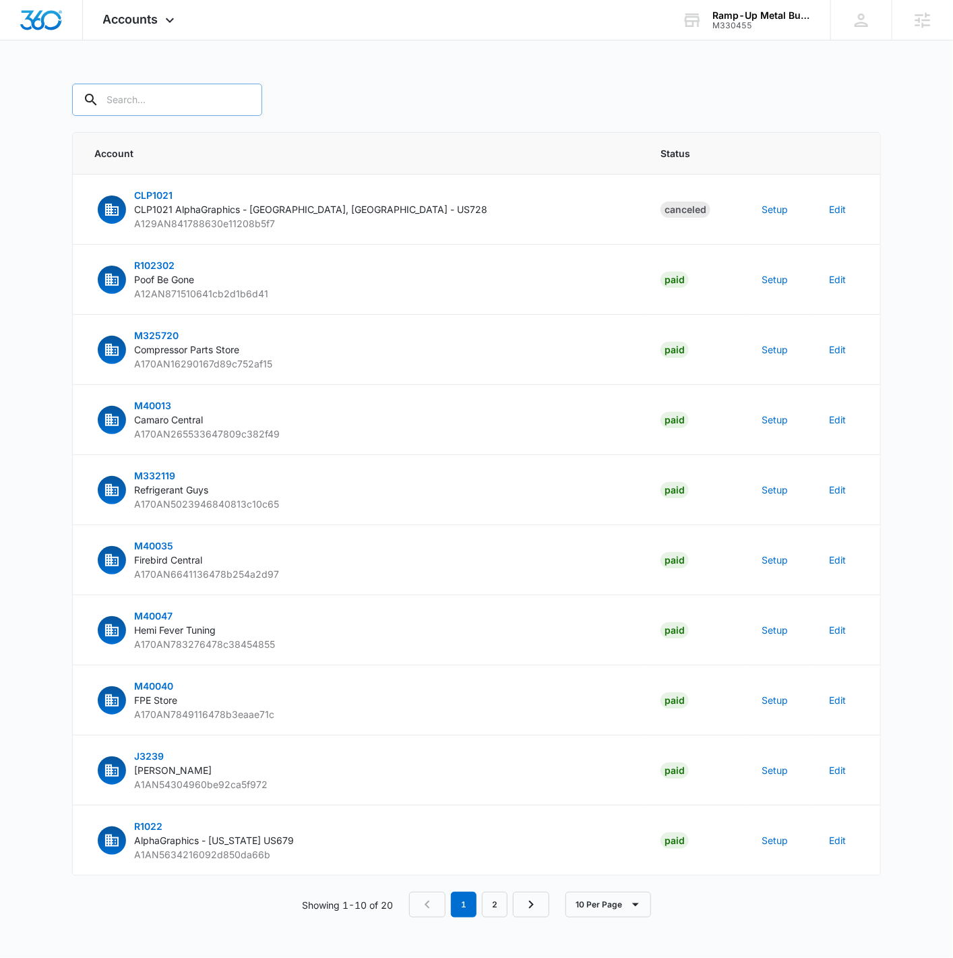
click at [129, 97] on input "text" at bounding box center [167, 100] width 190 height 32
type input "M330455"
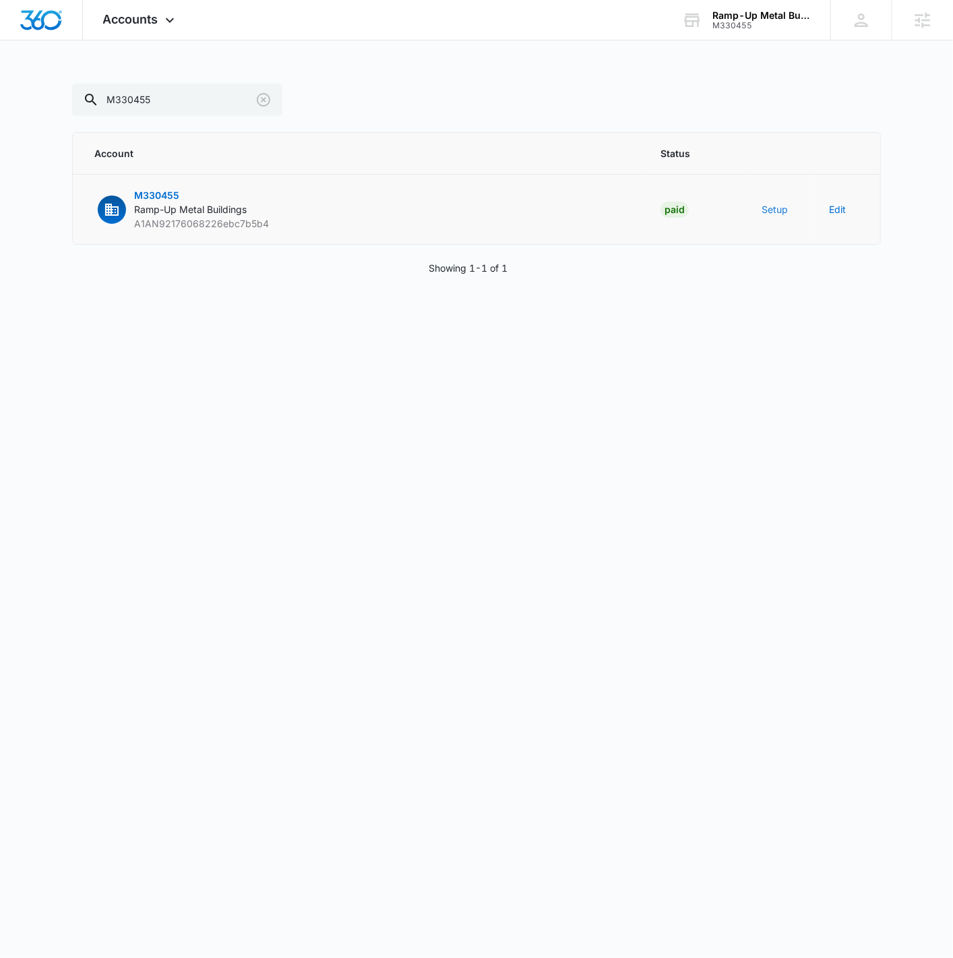
click at [773, 212] on button "Setup" at bounding box center [775, 209] width 26 height 14
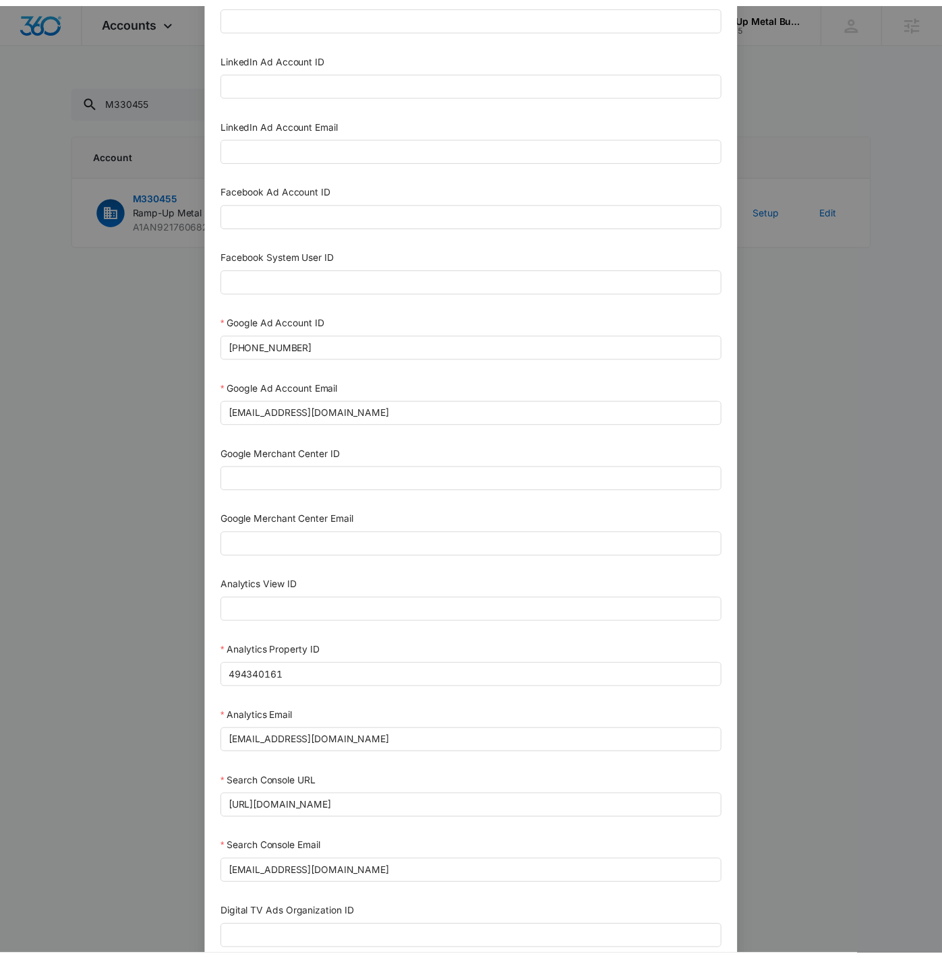
scroll to position [164, 0]
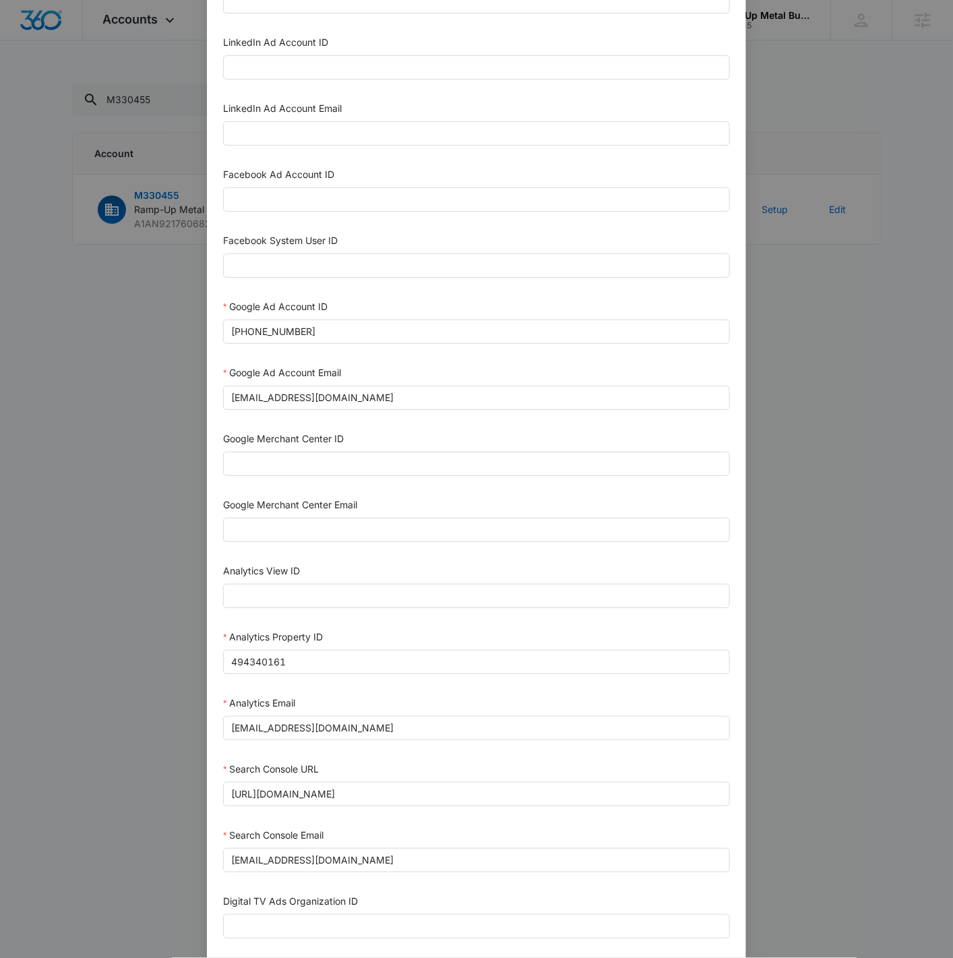
click at [796, 609] on div "Setup Account Bing Ad Account ID Bing Ad Account Email LinkedIn Ad Account ID L…" at bounding box center [476, 479] width 953 height 958
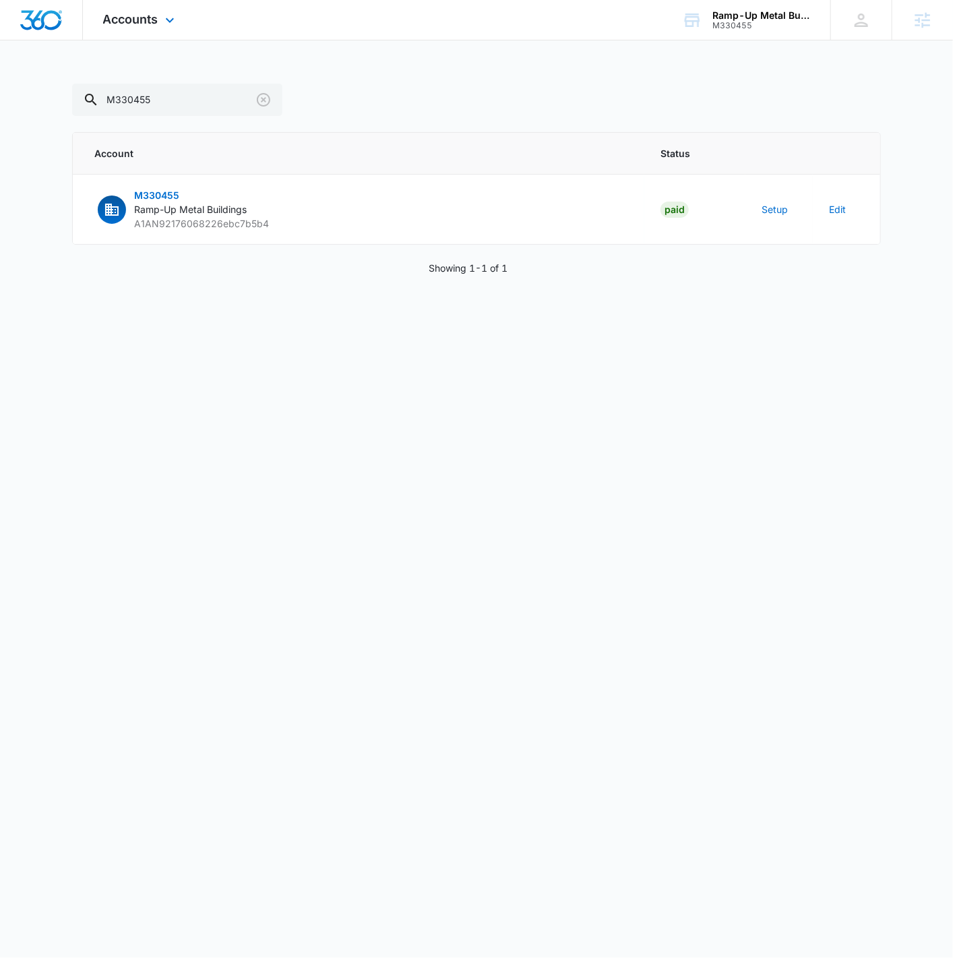
click at [102, 30] on div "Accounts Apps Reputation Forms CRM Email Social POS Content Ads Intelligence Fi…" at bounding box center [140, 20] width 115 height 40
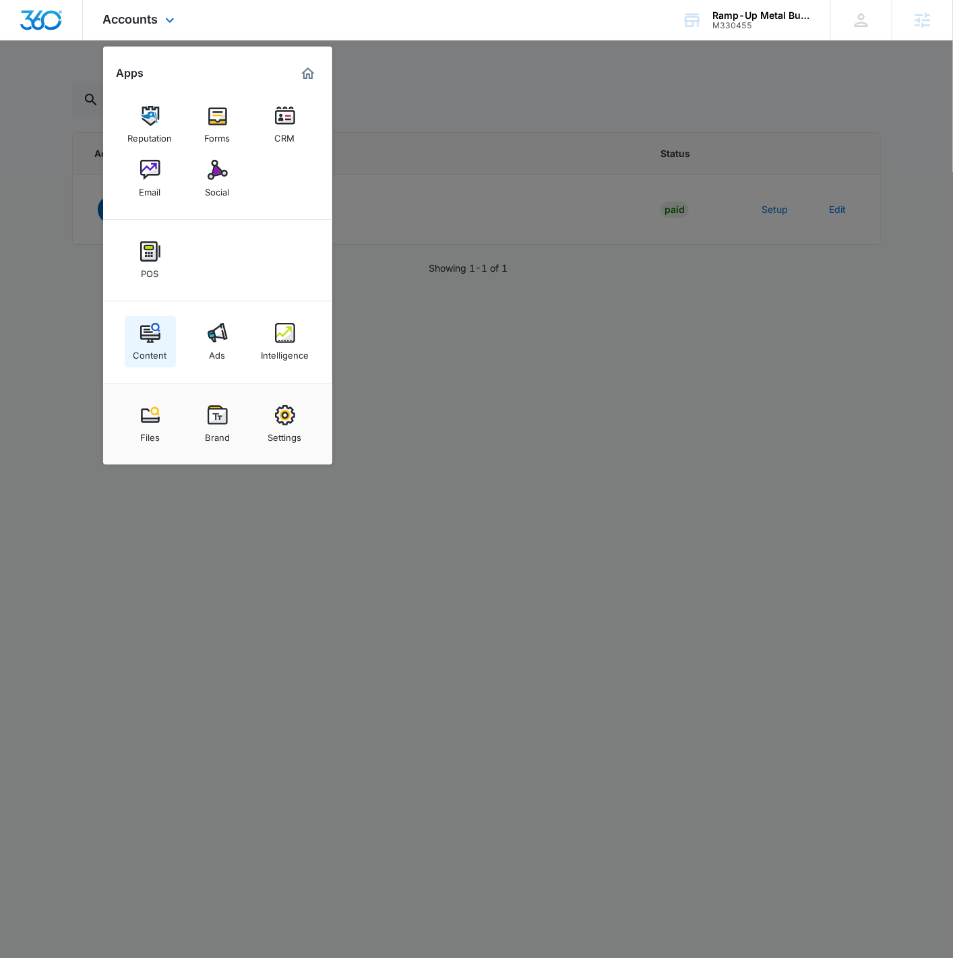
click at [156, 347] on div "Content" at bounding box center [150, 352] width 34 height 18
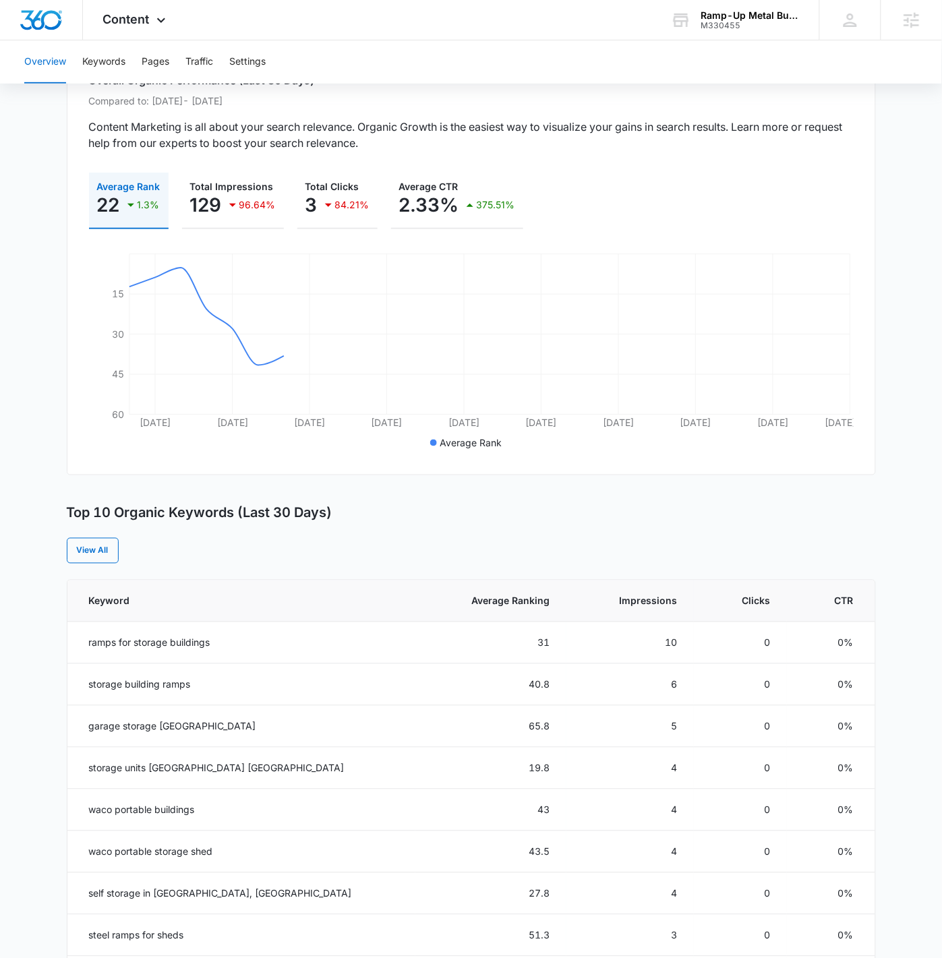
scroll to position [129, 0]
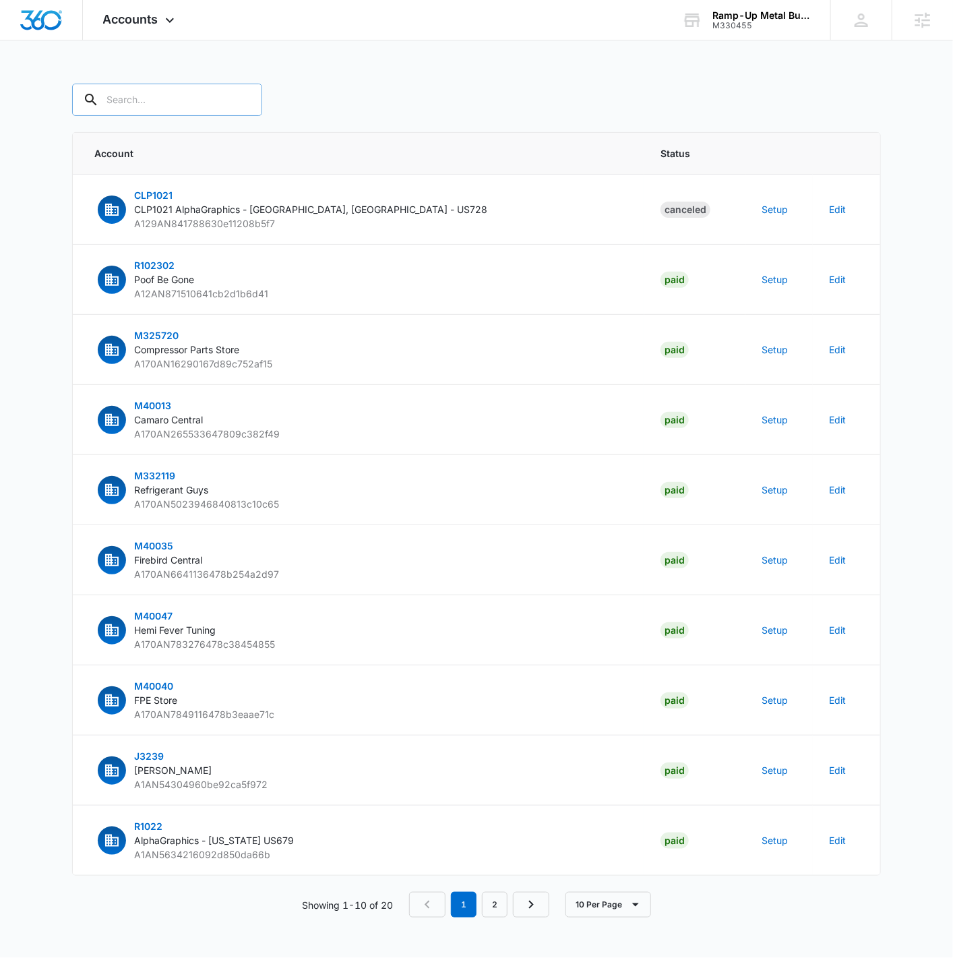
click at [198, 109] on input "text" at bounding box center [167, 100] width 190 height 32
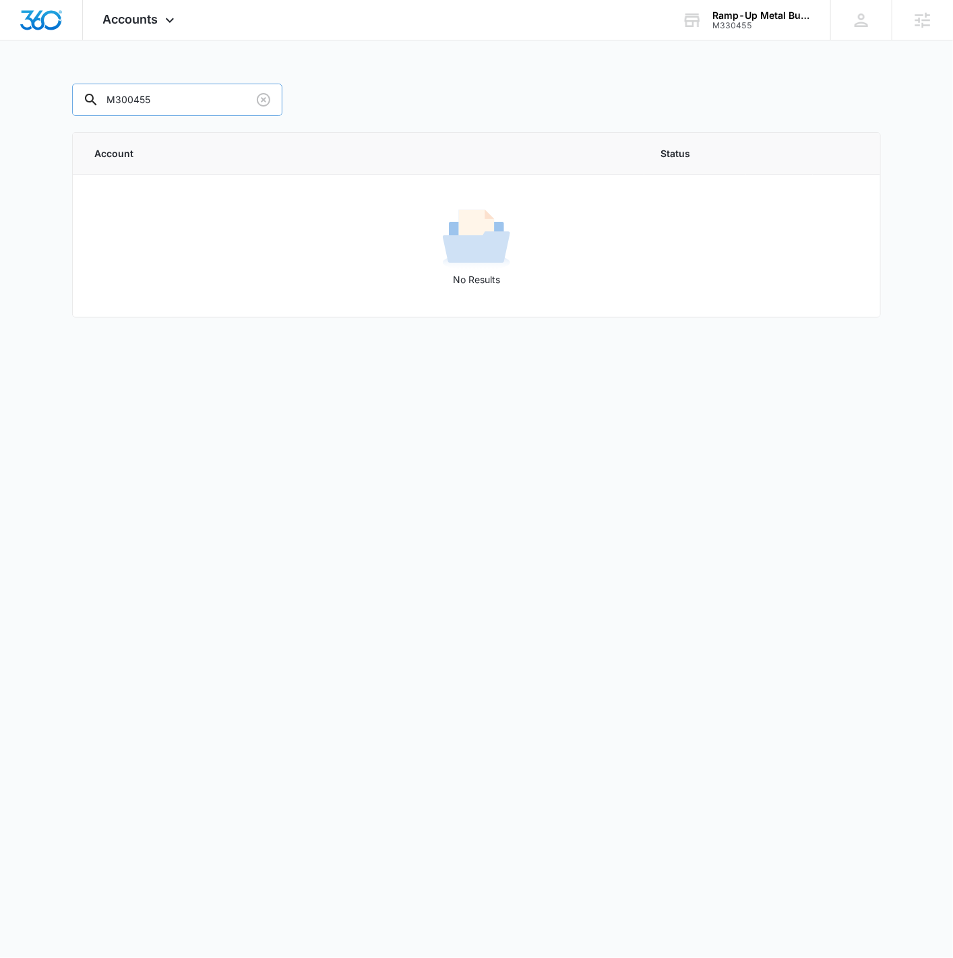
click at [123, 98] on input "M300455" at bounding box center [177, 100] width 210 height 32
type input "M330455"
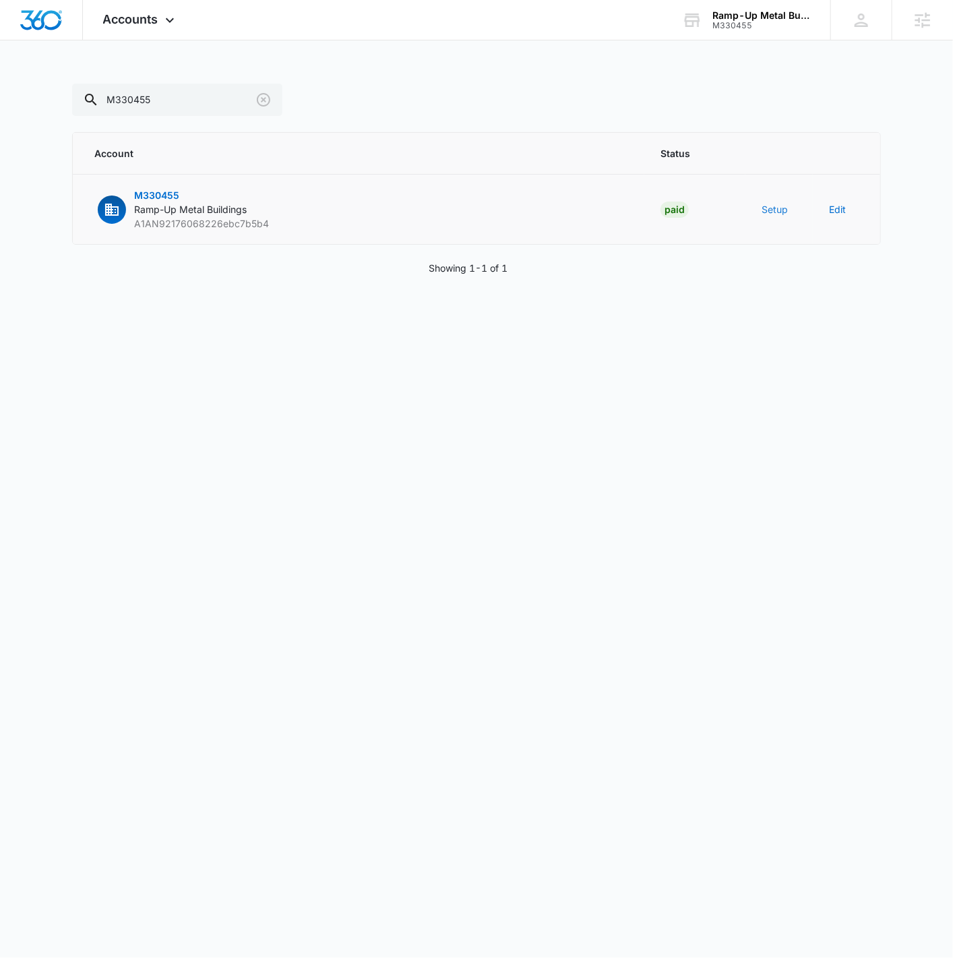
click at [767, 208] on button "Setup" at bounding box center [775, 209] width 26 height 14
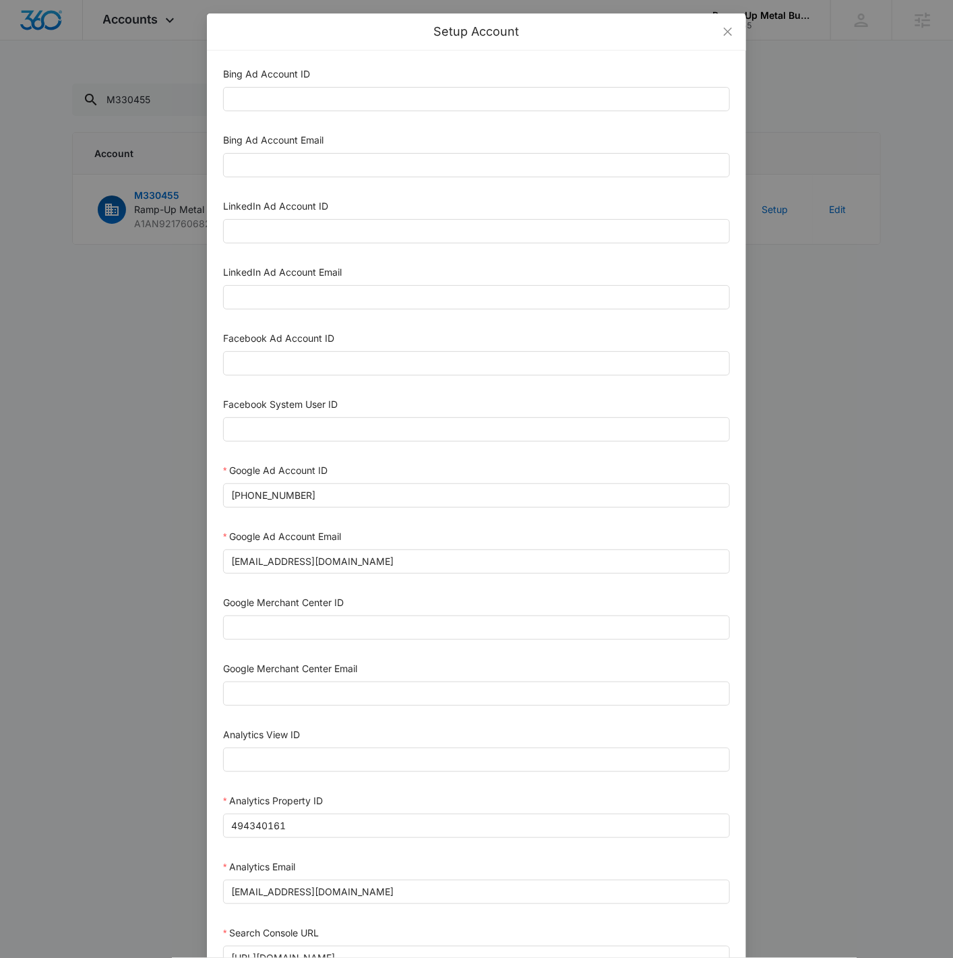
scroll to position [245, 0]
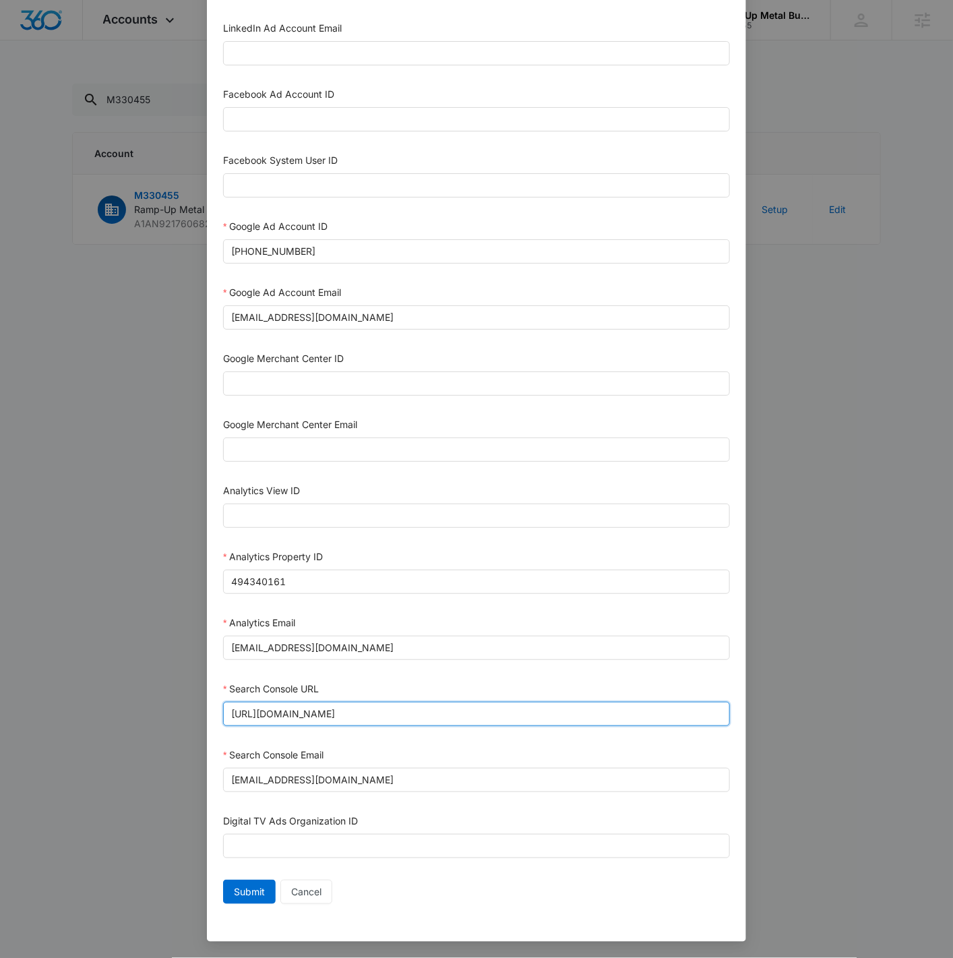
click at [365, 609] on input "https://rampupstorage.com/" at bounding box center [476, 714] width 507 height 24
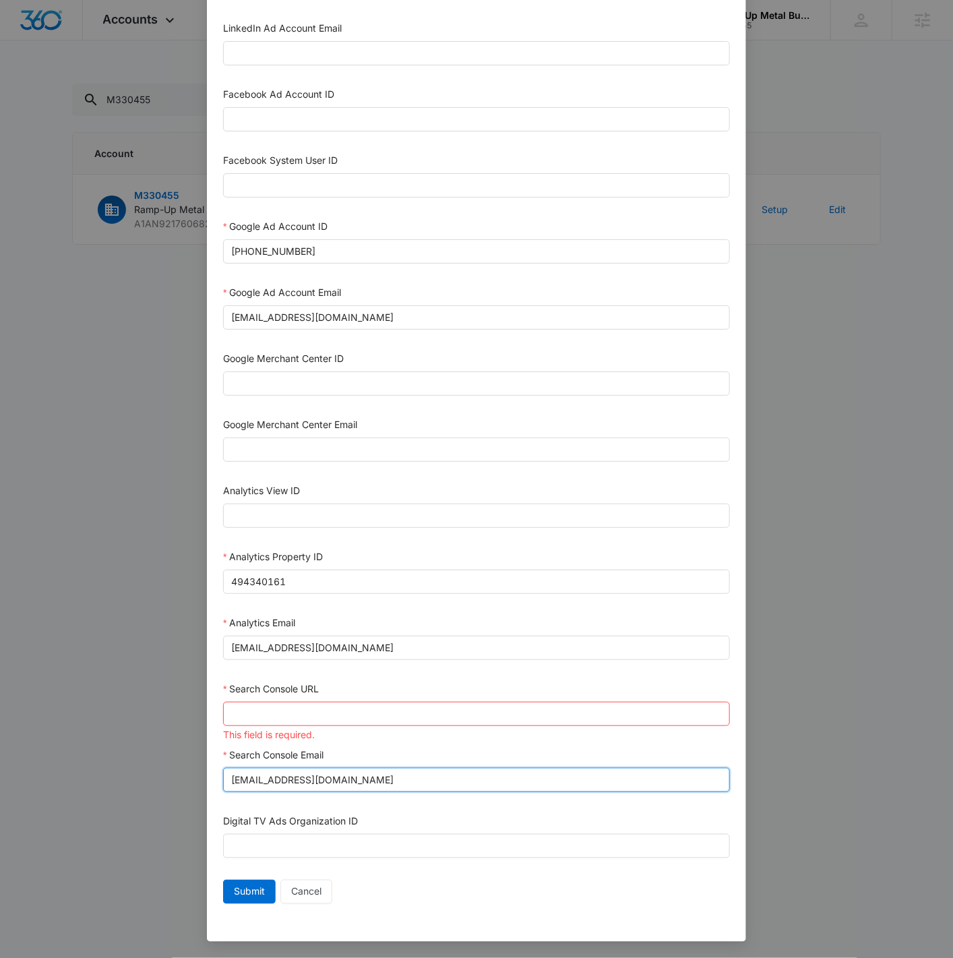
drag, startPoint x: 456, startPoint y: 777, endPoint x: -65, endPoint y: 786, distance: 521.1
click at [0, 609] on html "Accounts Apps Reputation Forms CRM Email Social POS Content Ads Intelligence Fi…" at bounding box center [476, 479] width 953 height 958
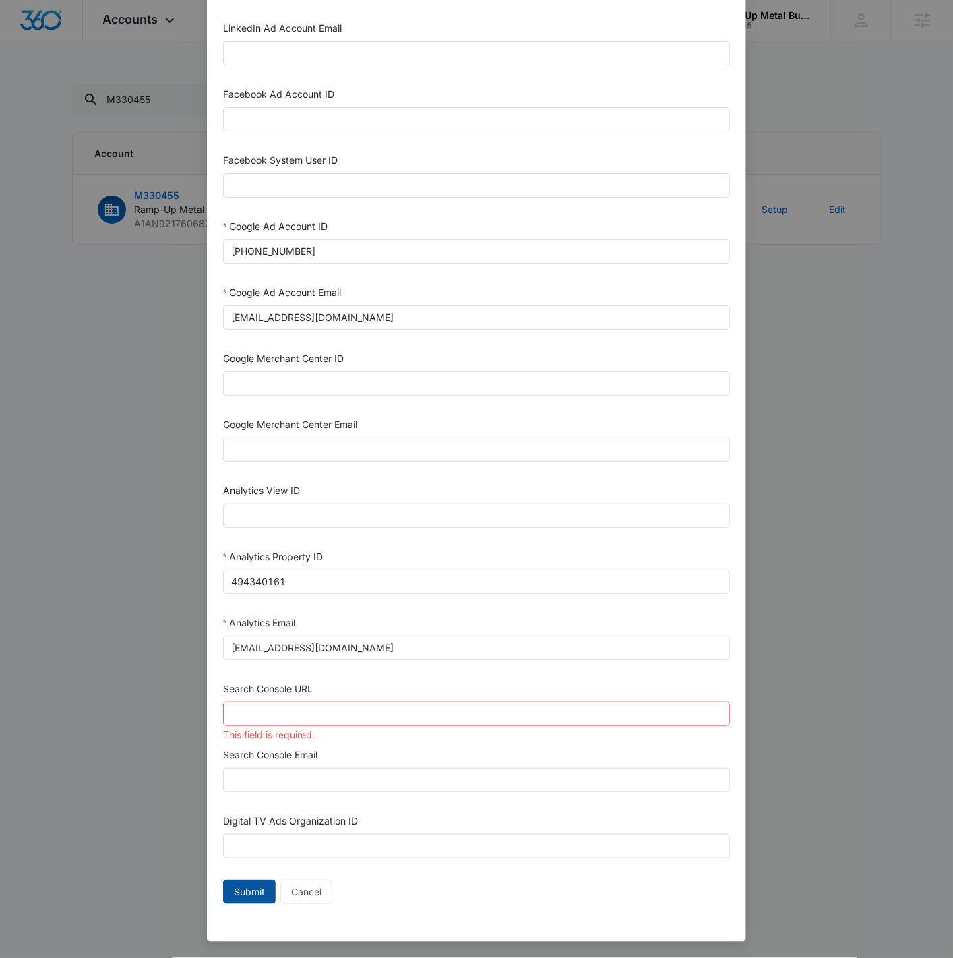
click at [241, 609] on span "Submit" at bounding box center [249, 891] width 31 height 15
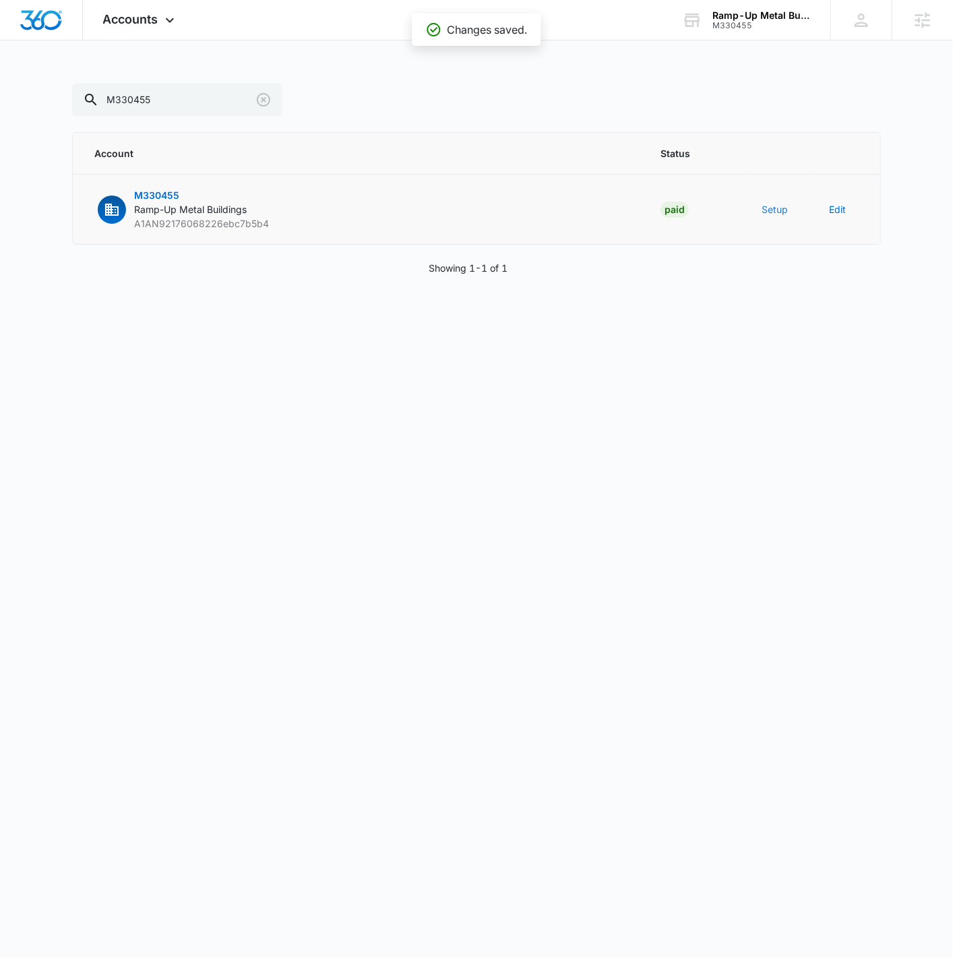
click at [767, 212] on button "Setup" at bounding box center [775, 209] width 26 height 14
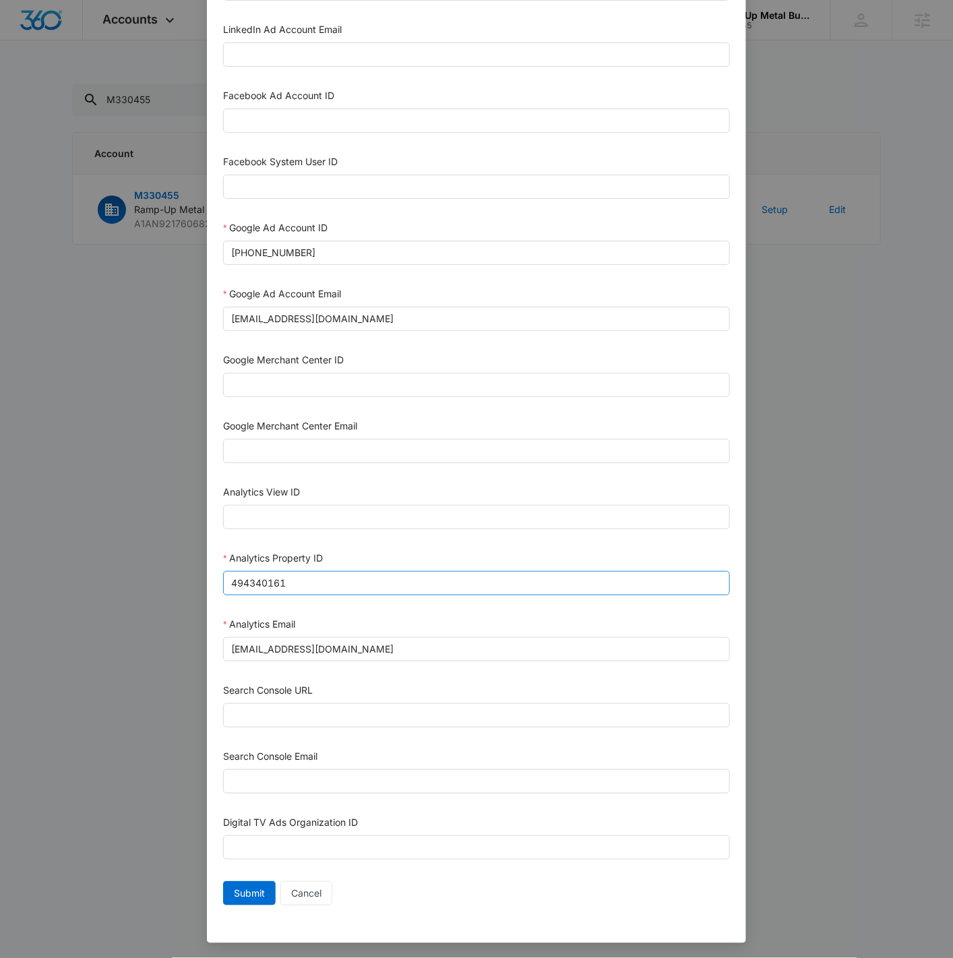
scroll to position [245, 0]
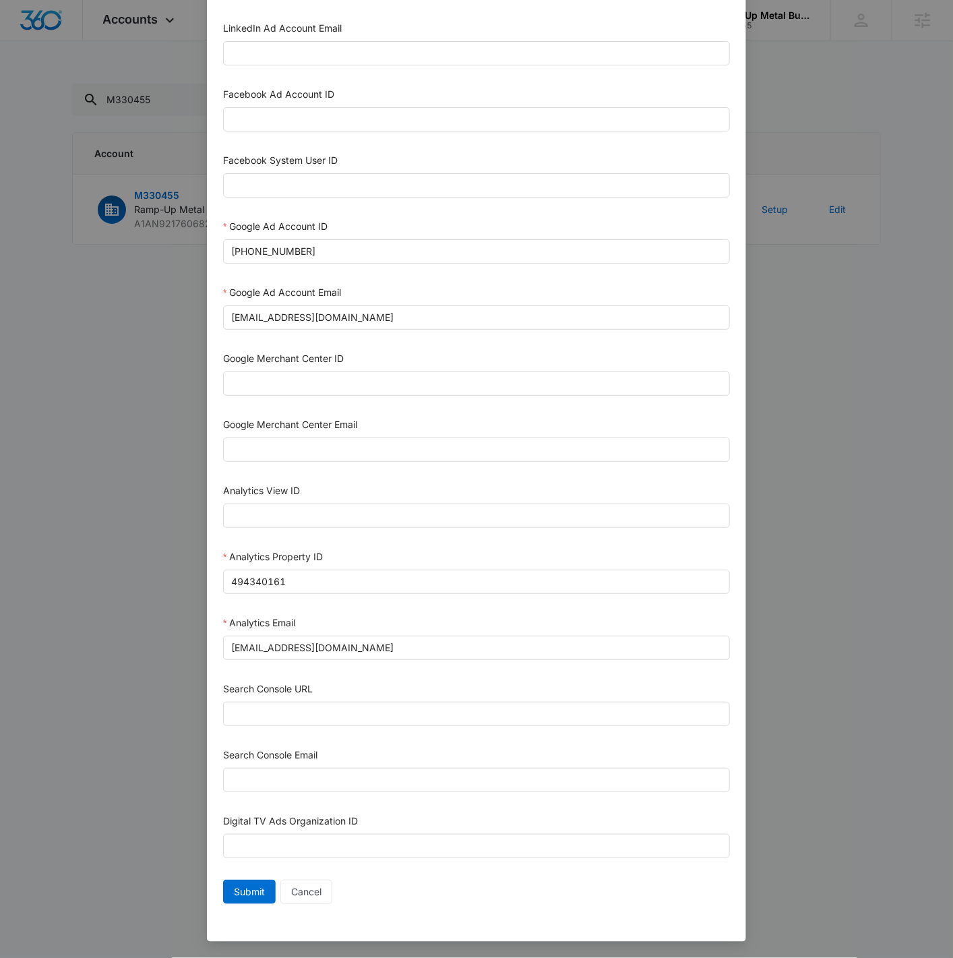
click at [366, 609] on div "Search Console URL" at bounding box center [476, 706] width 507 height 50
click at [361, 609] on input "Search Console URL" at bounding box center [476, 714] width 507 height 24
paste input "https://rampupstorage.com/"
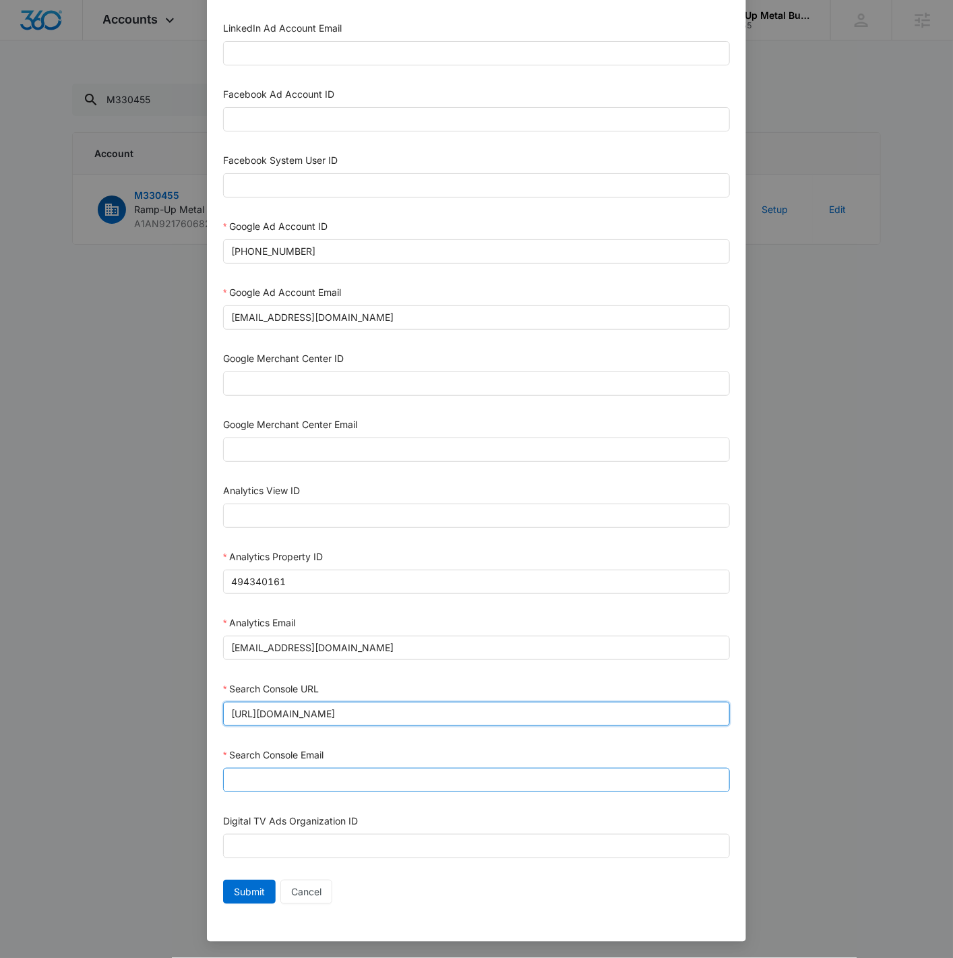
type input "https://rampupstorage.com/"
click at [359, 609] on input "Search Console Email" at bounding box center [476, 780] width 507 height 24
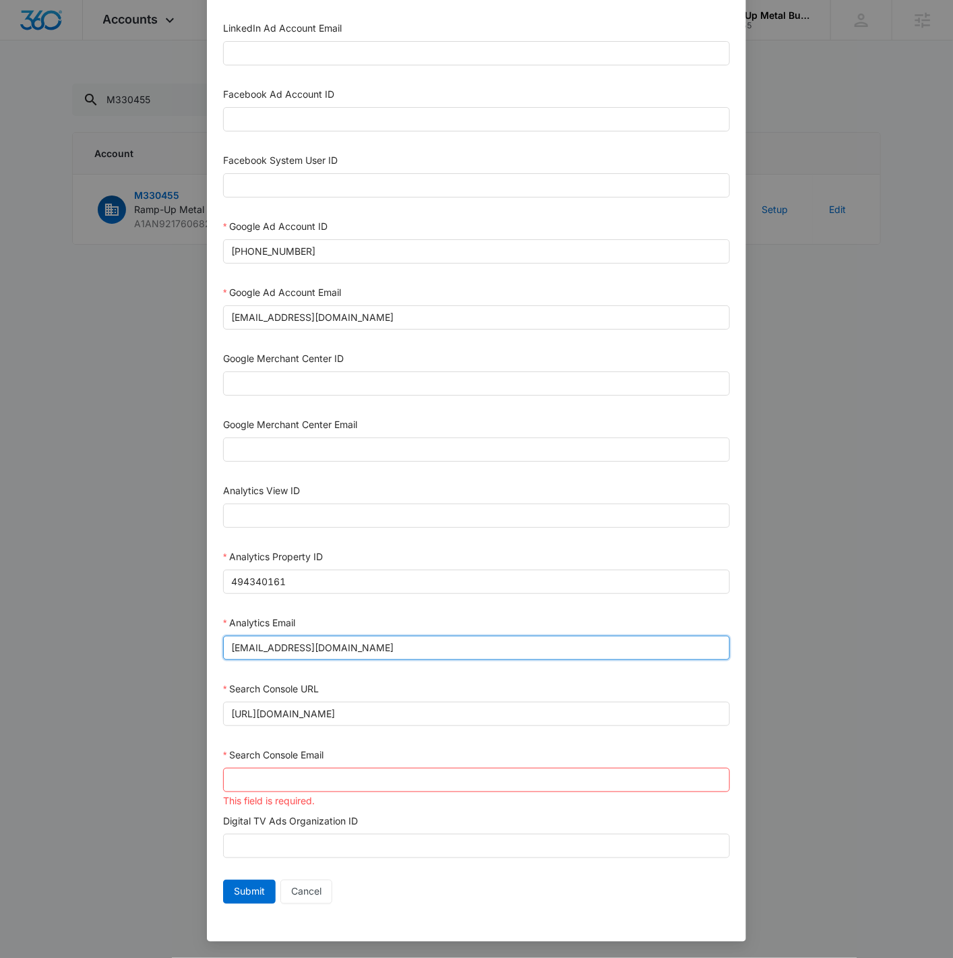
drag, startPoint x: 463, startPoint y: 648, endPoint x: 144, endPoint y: 636, distance: 319.0
click at [144, 609] on div "Setup Account Bing Ad Account ID Bing Ad Account Email LinkedIn Ad Account ID L…" at bounding box center [476, 479] width 953 height 958
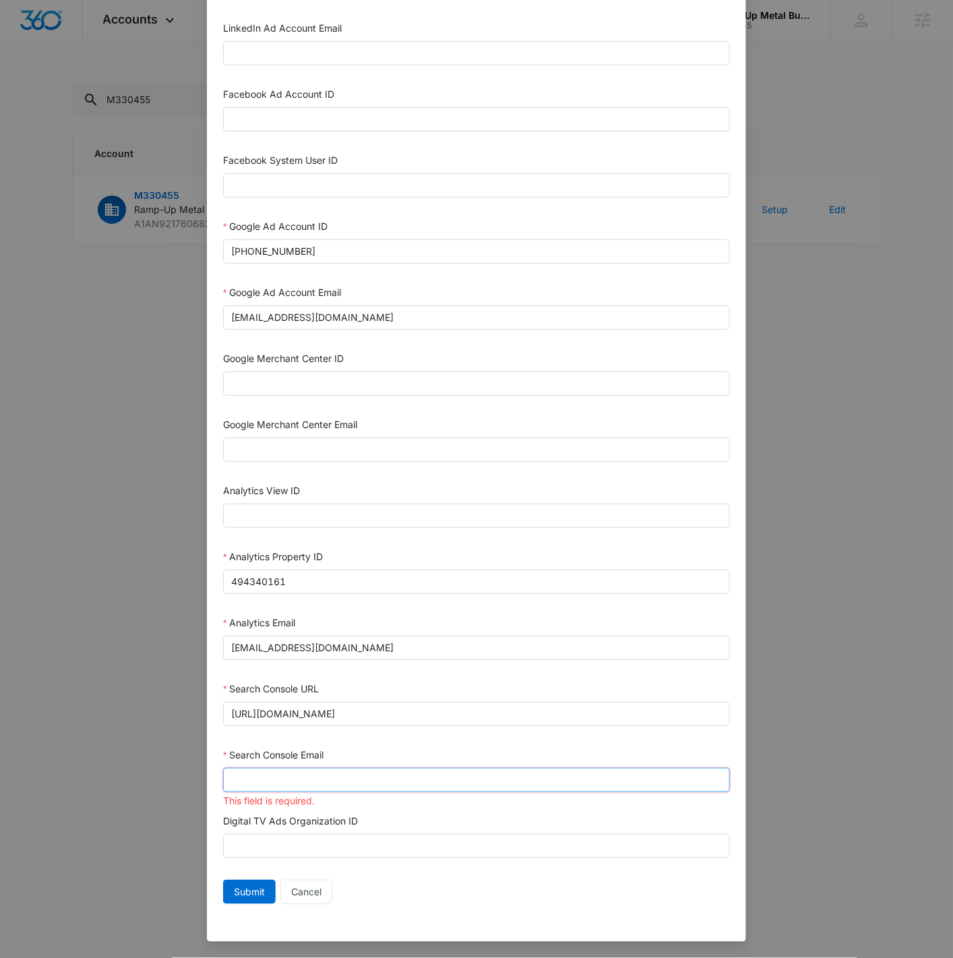
click at [293, 609] on input "Search Console Email" at bounding box center [476, 780] width 507 height 24
paste input "m360+accounts1019@madwiremedia.com"
type input "m360+accounts1019@madwiremedia.com"
click at [226, 609] on button "Submit" at bounding box center [249, 892] width 53 height 24
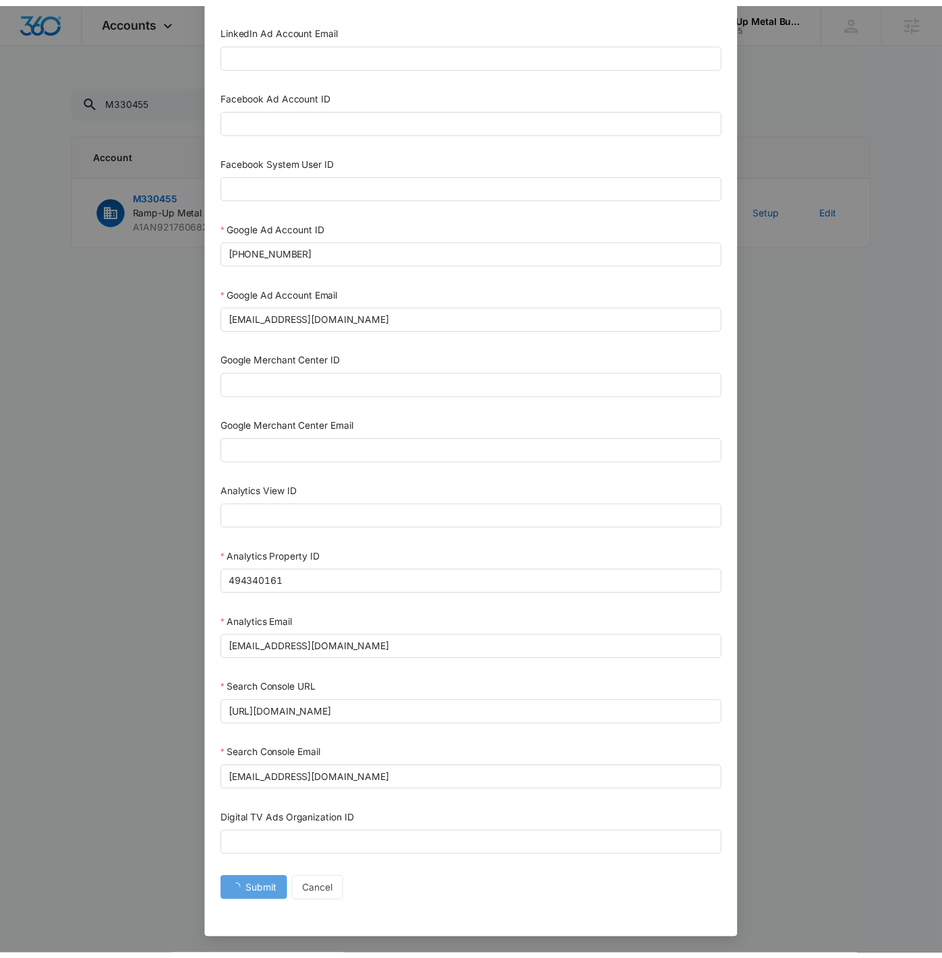
scroll to position [232, 0]
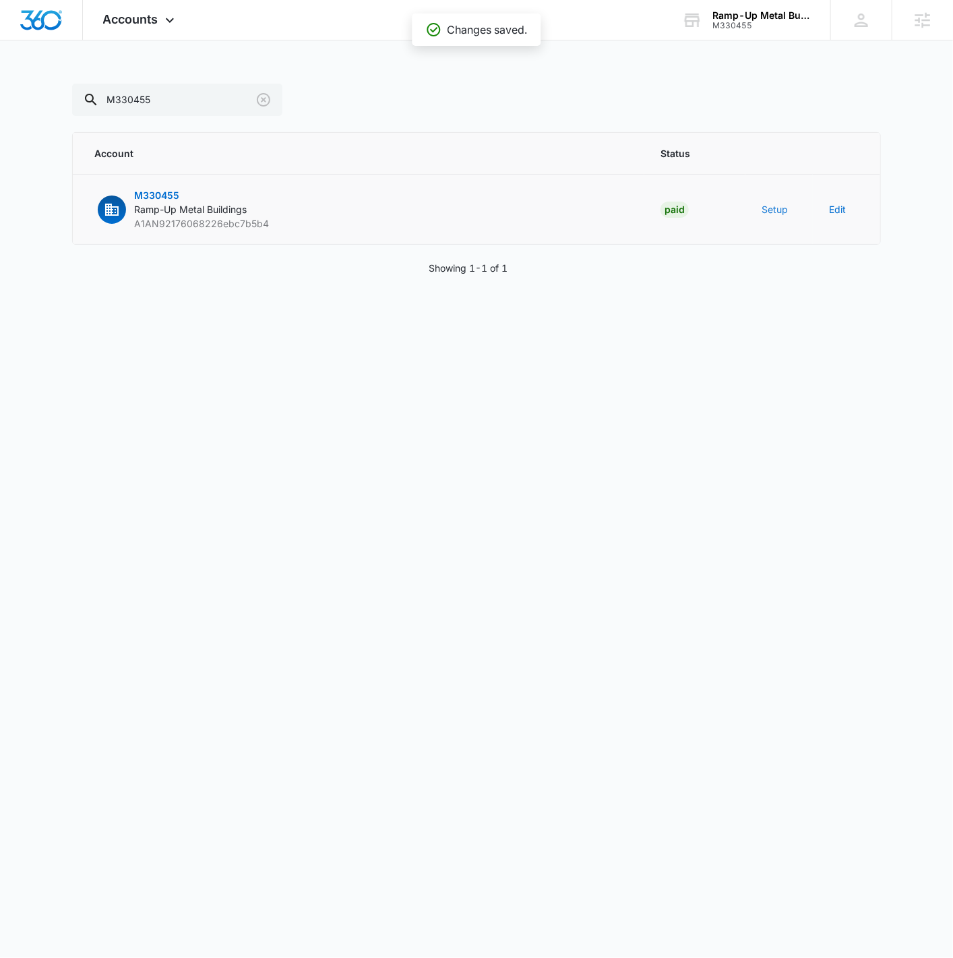
click at [769, 206] on button "Setup" at bounding box center [775, 209] width 26 height 14
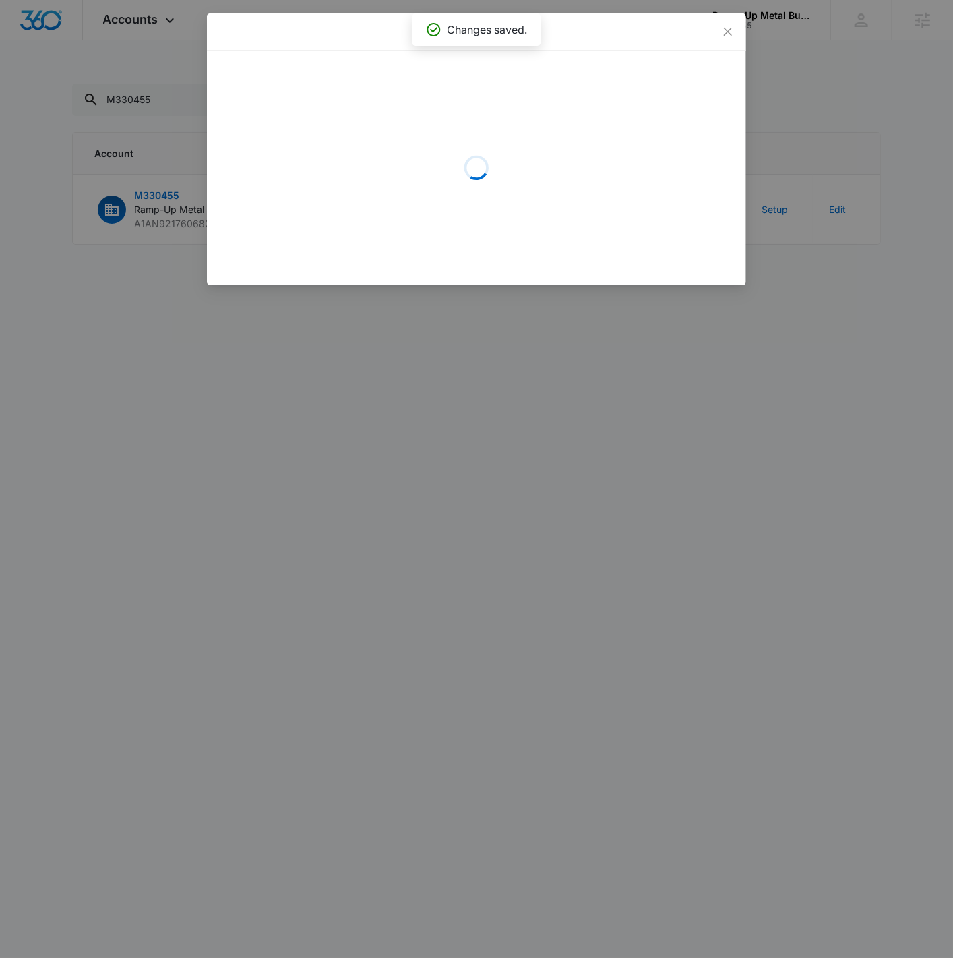
click at [797, 344] on div "Setup Account Loading" at bounding box center [476, 479] width 953 height 958
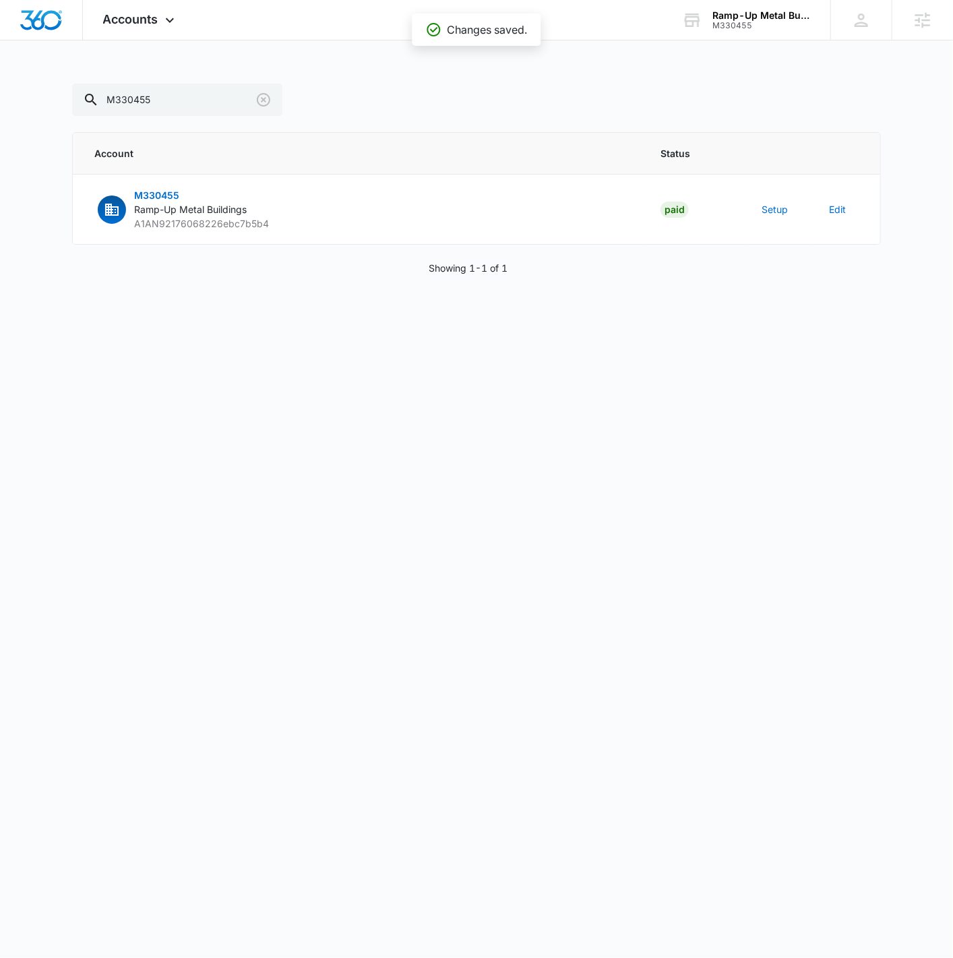
click at [168, 42] on div "Accounts Apps Reputation Forms CRM Email Social POS Content Ads Intelligence Fi…" at bounding box center [476, 153] width 953 height 307
click at [160, 19] on div "Accounts Apps Reputation Forms CRM Email Social POS Content Ads Intelligence Fi…" at bounding box center [140, 20] width 115 height 40
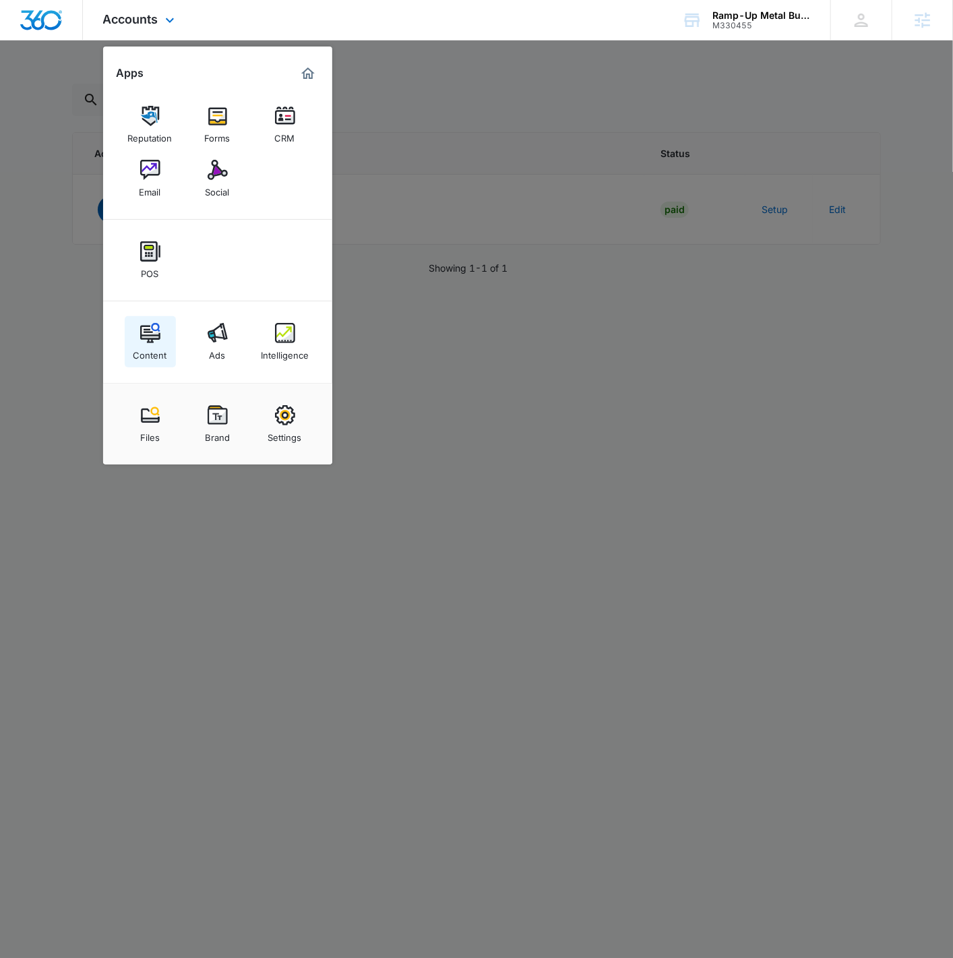
click at [150, 340] on img at bounding box center [150, 333] width 20 height 20
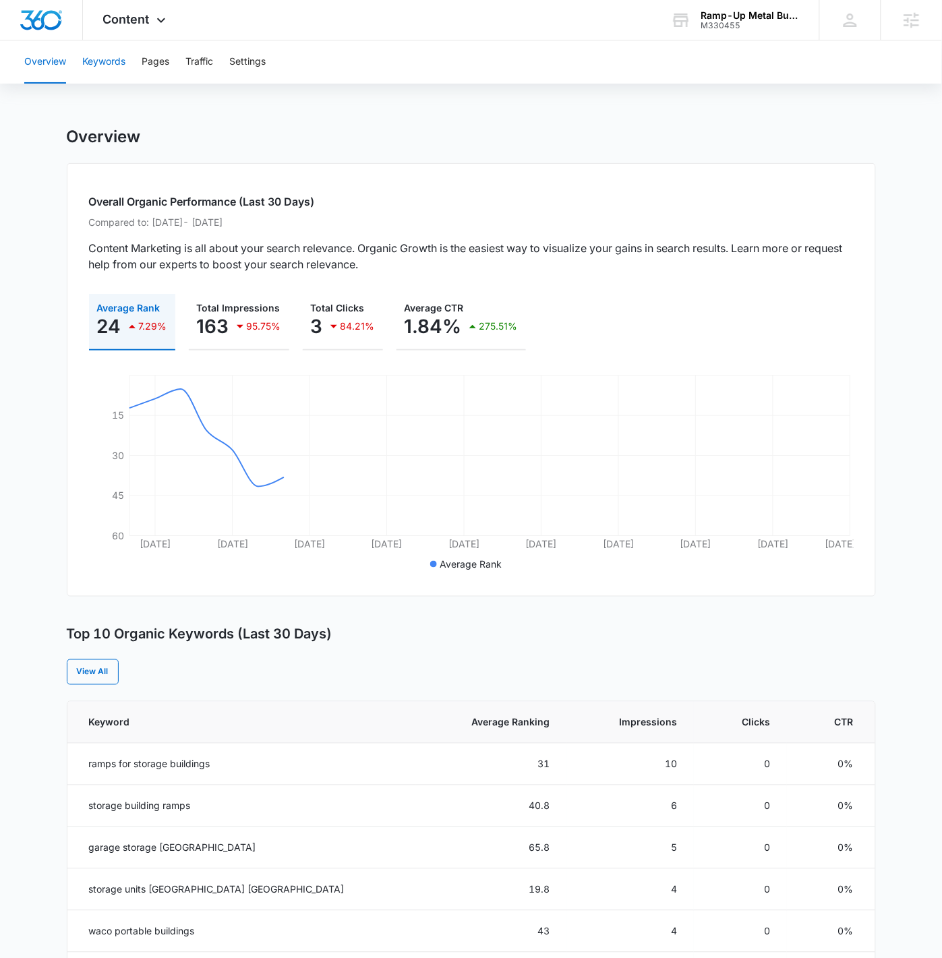
click at [100, 64] on button "Keywords" at bounding box center [103, 61] width 43 height 43
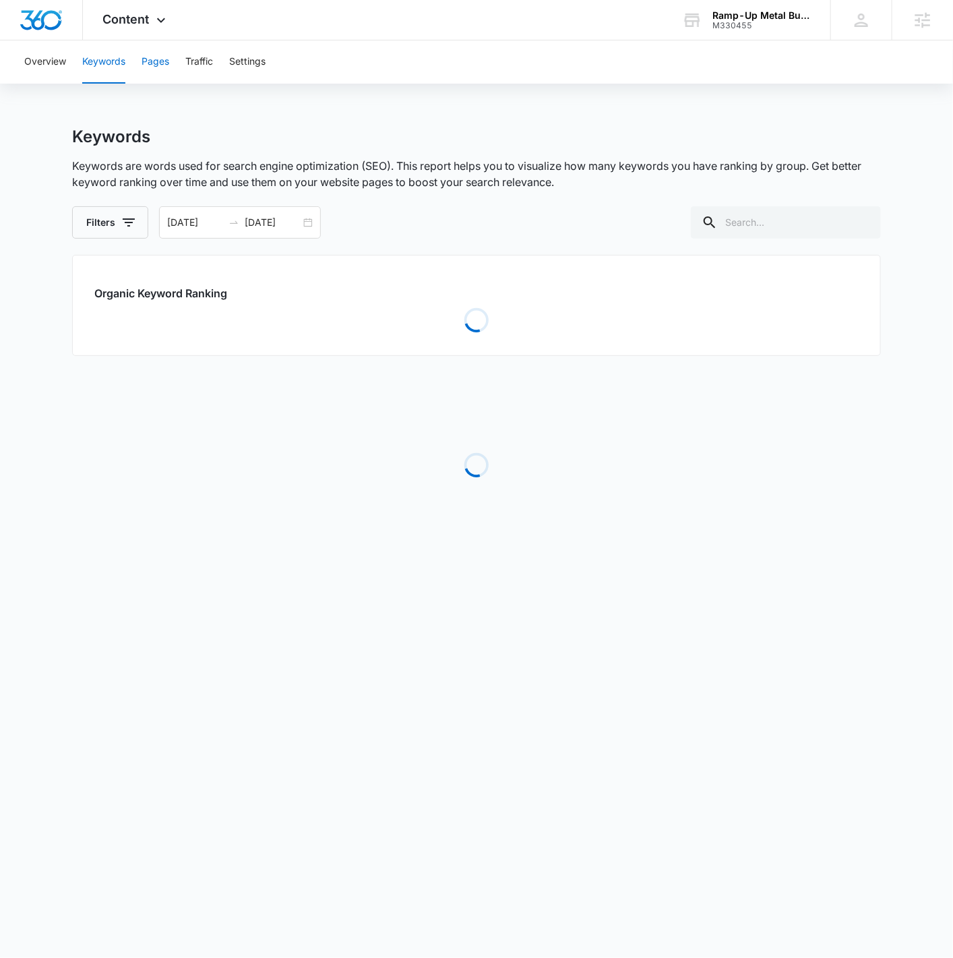
click at [160, 64] on button "Pages" at bounding box center [156, 61] width 28 height 43
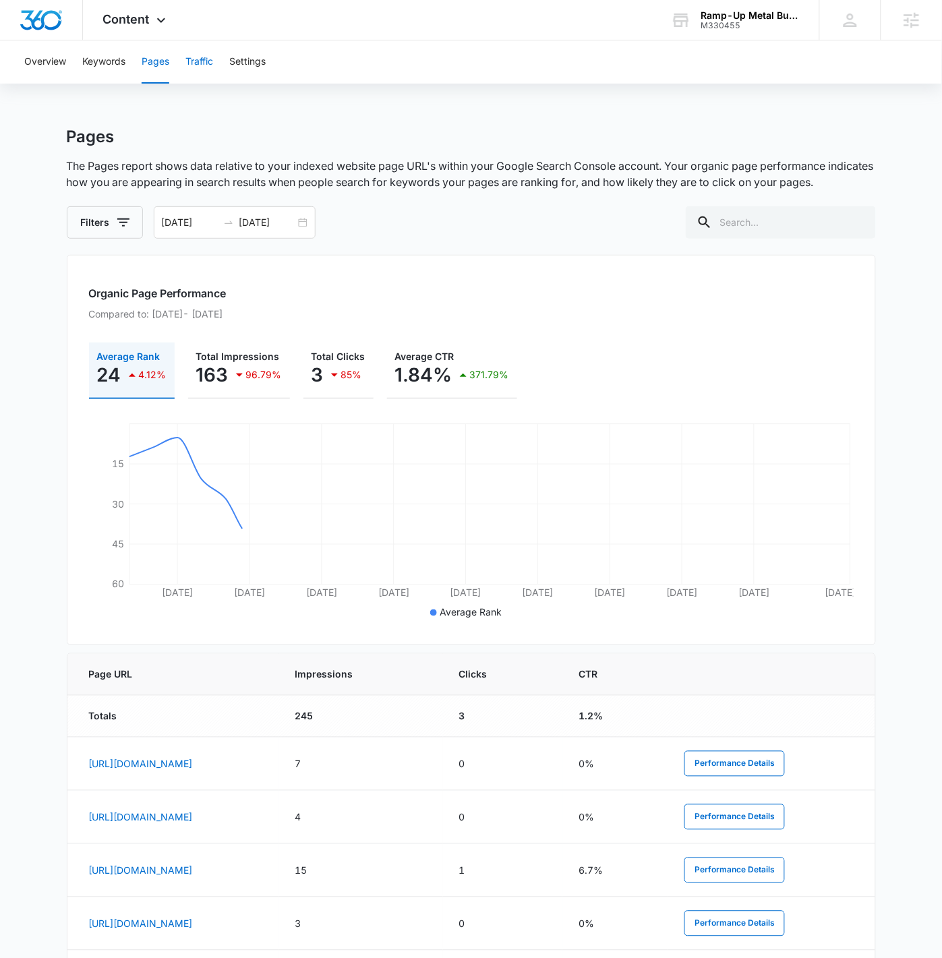
click at [200, 61] on button "Traffic" at bounding box center [199, 61] width 28 height 43
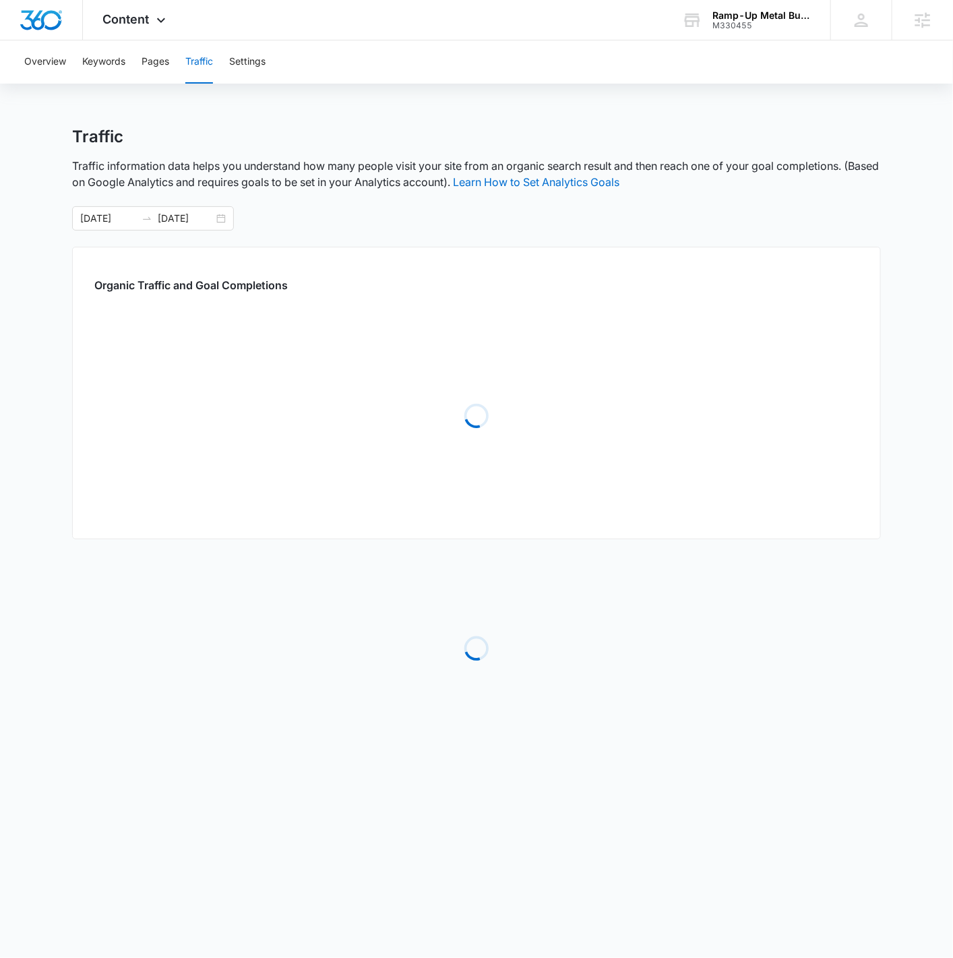
click at [270, 61] on div "Overview Keywords Pages Traffic Settings" at bounding box center [476, 61] width 921 height 43
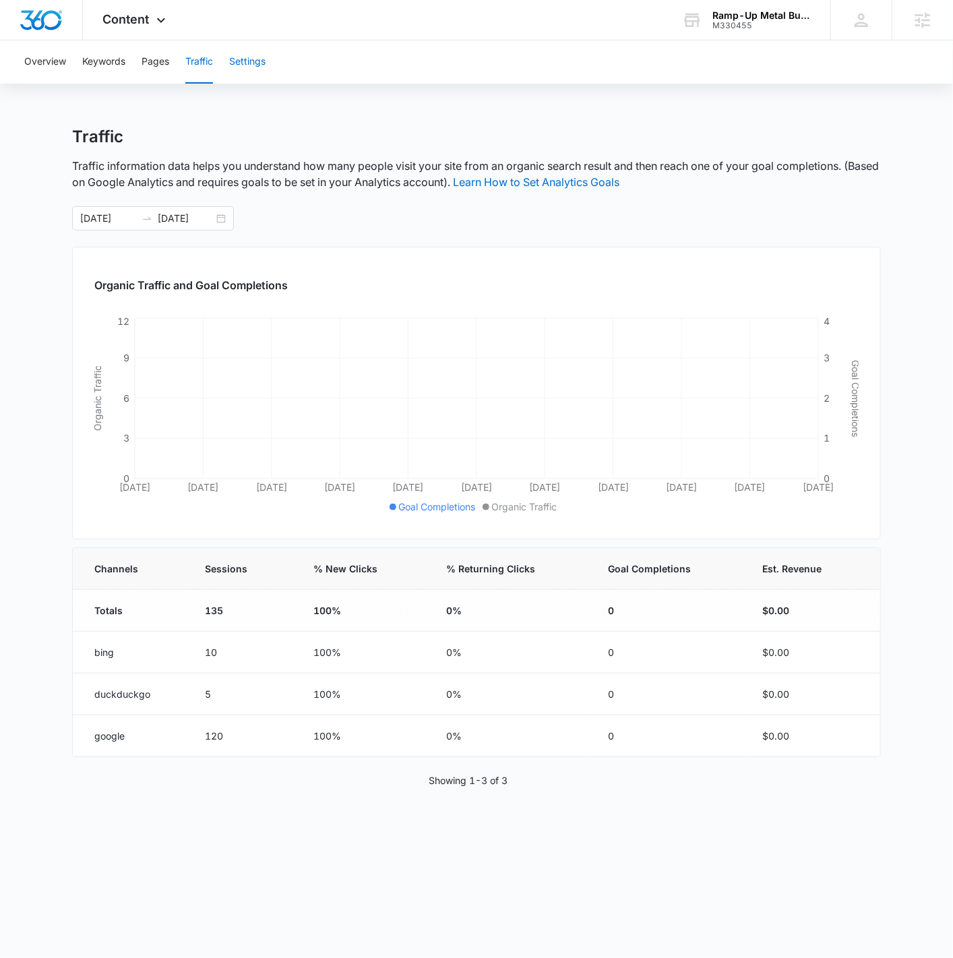
click at [247, 65] on button "Settings" at bounding box center [247, 61] width 36 height 43
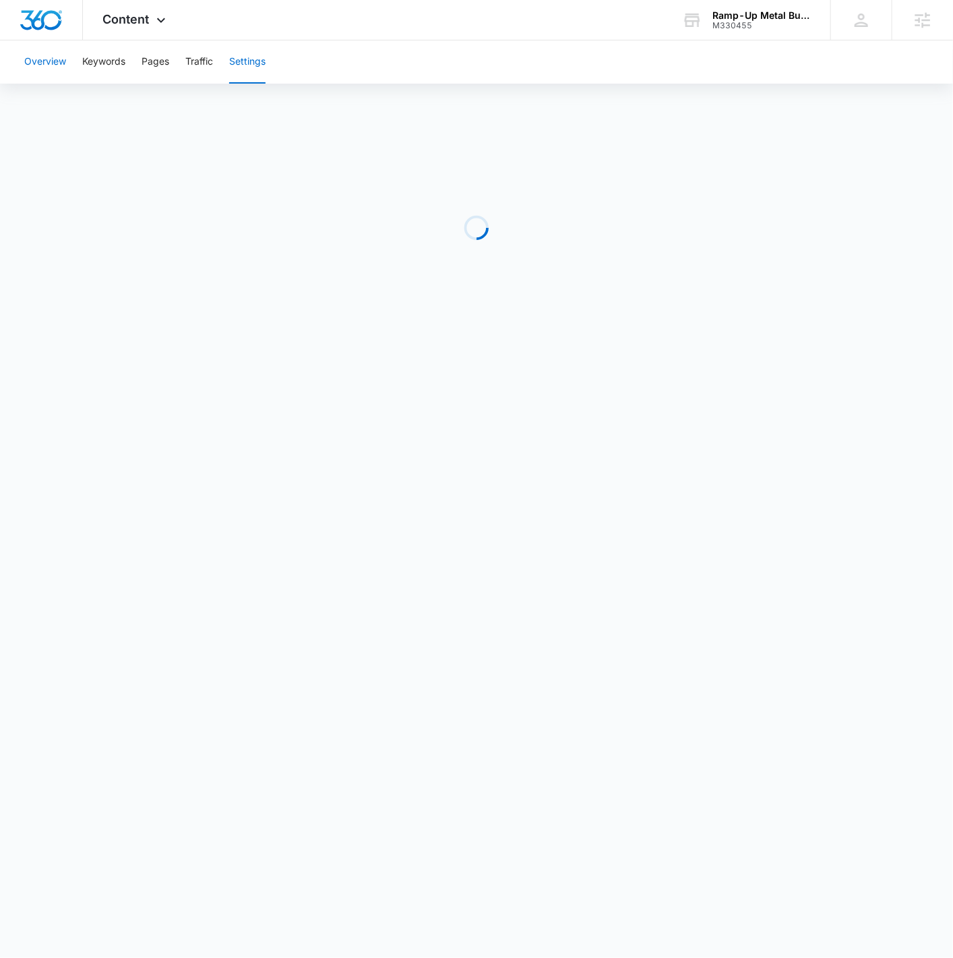
click at [41, 57] on button "Overview" at bounding box center [45, 61] width 42 height 43
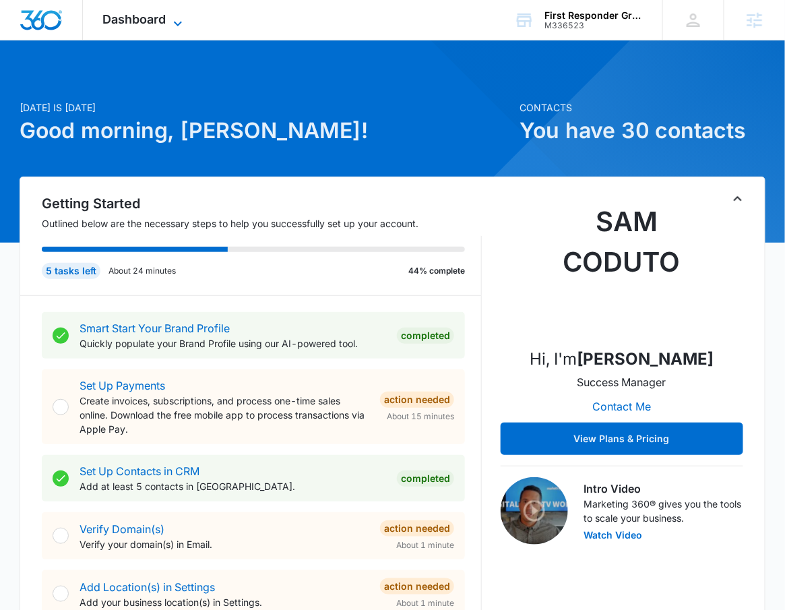
click at [171, 26] on icon at bounding box center [178, 24] width 16 height 16
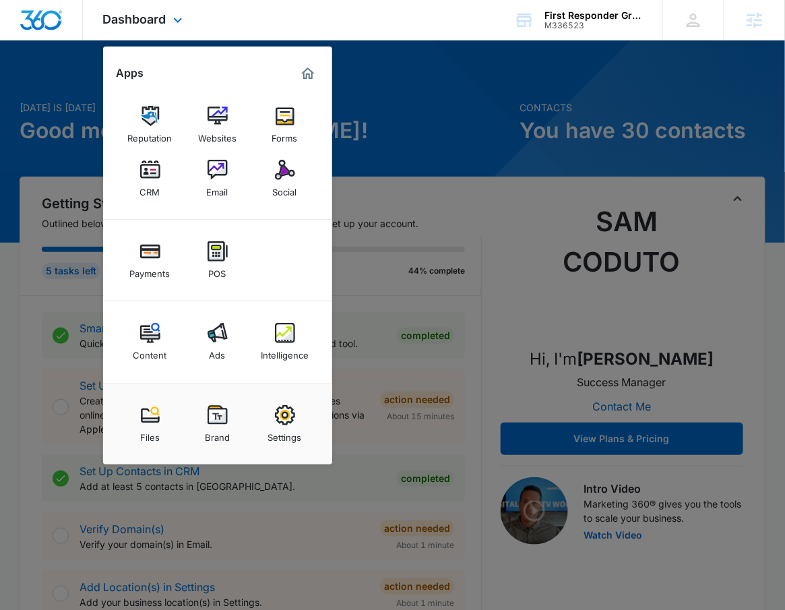
click at [270, 2] on div "Dashboard Apps Reputation Websites Forms CRM Email Social Payments POS Content …" at bounding box center [392, 20] width 785 height 40
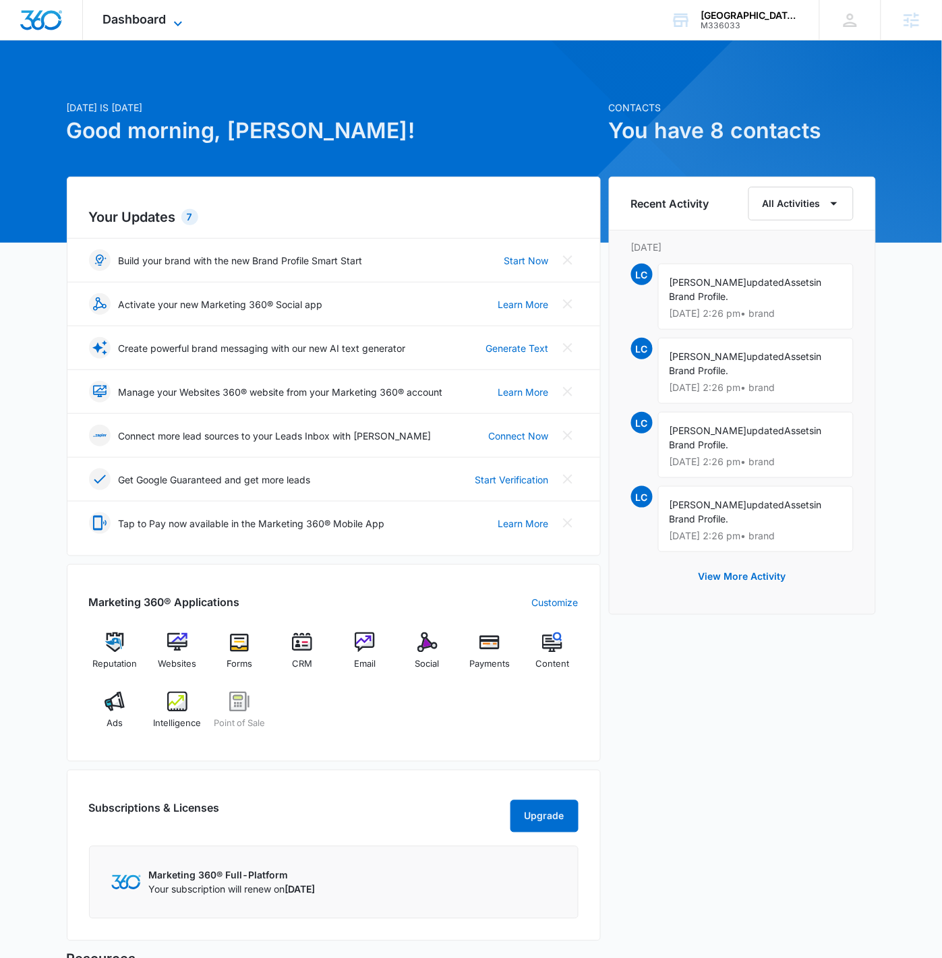
click at [180, 22] on icon at bounding box center [178, 24] width 16 height 16
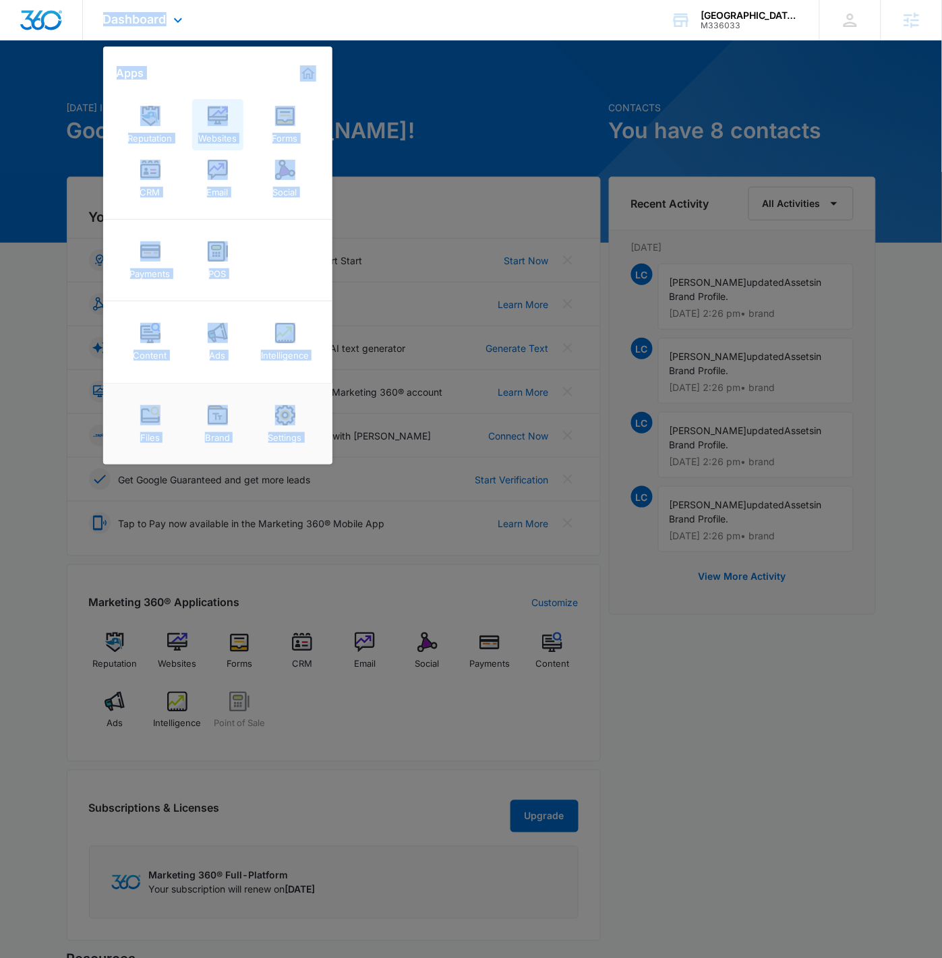
click at [239, 105] on link "Websites" at bounding box center [217, 124] width 51 height 51
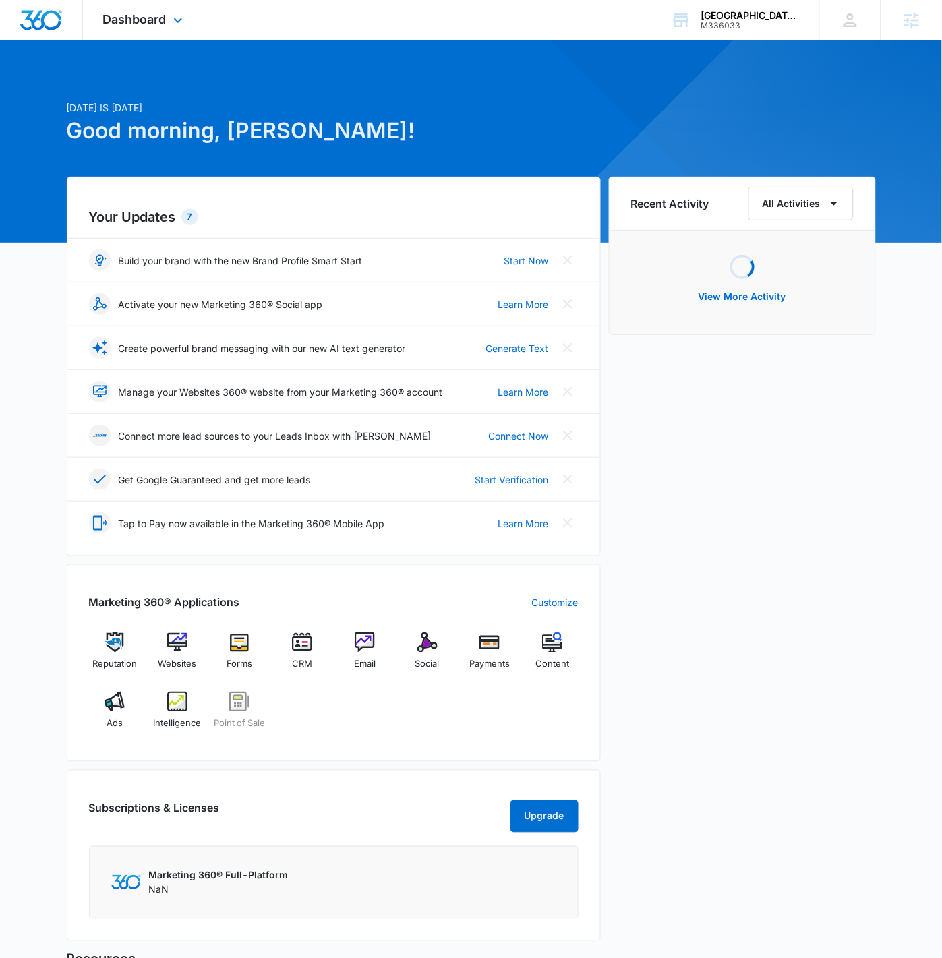
click at [154, 29] on div "Dashboard Apps Reputation Websites Forms CRM Email Social Payments POS Content …" at bounding box center [144, 20] width 123 height 40
